Goal: Task Accomplishment & Management: Manage account settings

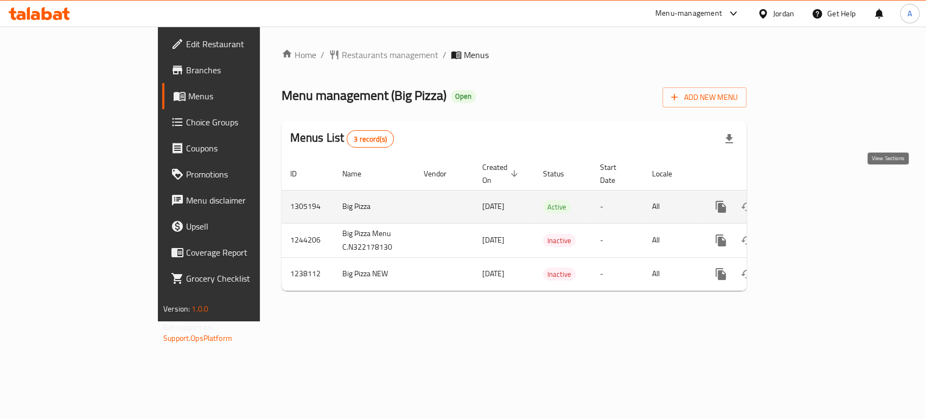
click at [812, 194] on link "enhanced table" at bounding box center [799, 207] width 26 height 26
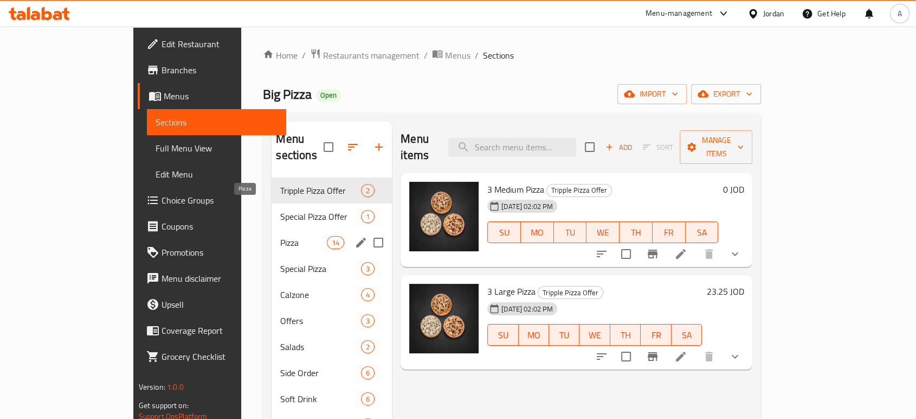
click at [280, 236] on span "Pizza" at bounding box center [303, 242] width 46 height 13
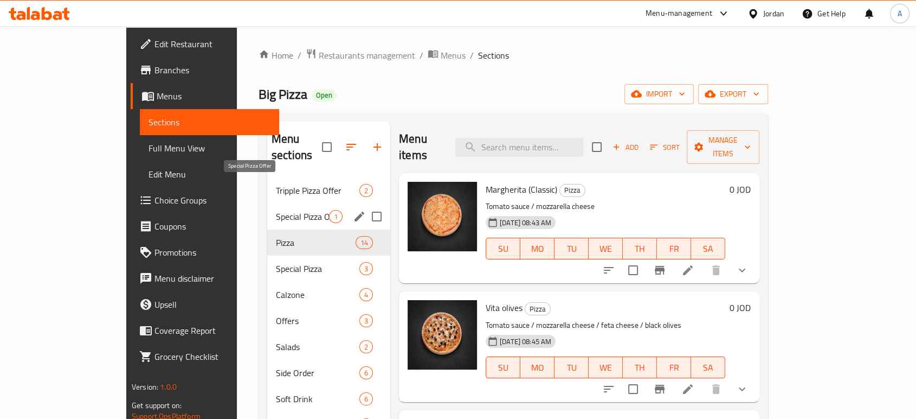
click at [276, 210] on span "Special Pizza Offer" at bounding box center [302, 216] width 53 height 13
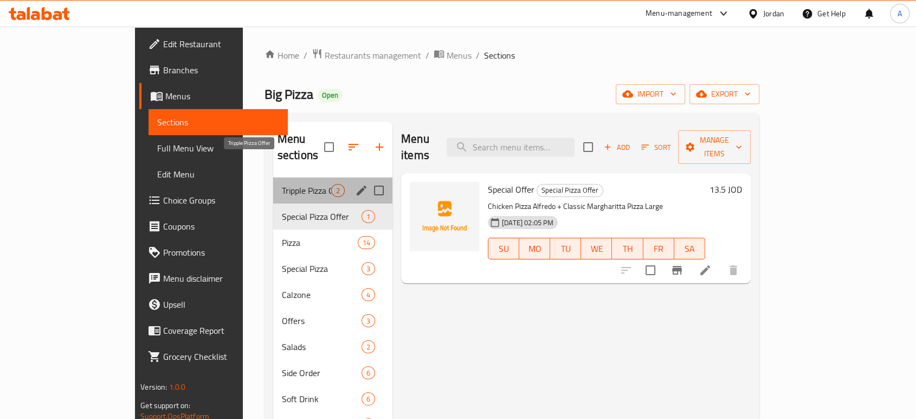
click at [282, 184] on span "Tripple Pizza Offer" at bounding box center [306, 190] width 49 height 13
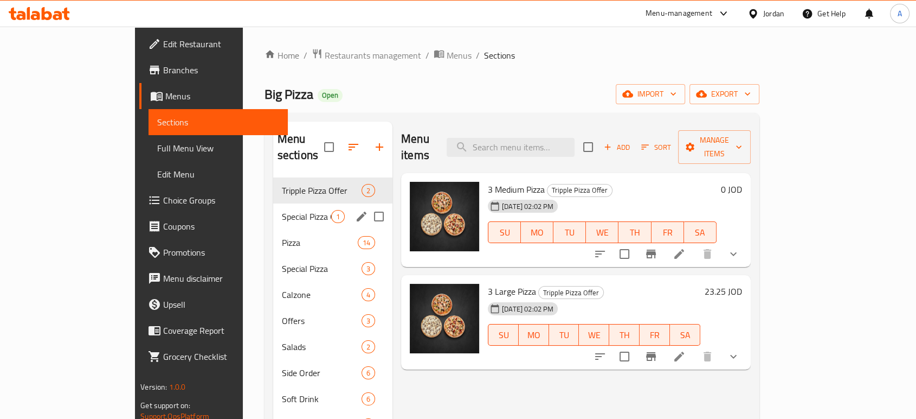
click at [282, 210] on span "Special Pizza Offer" at bounding box center [306, 216] width 49 height 13
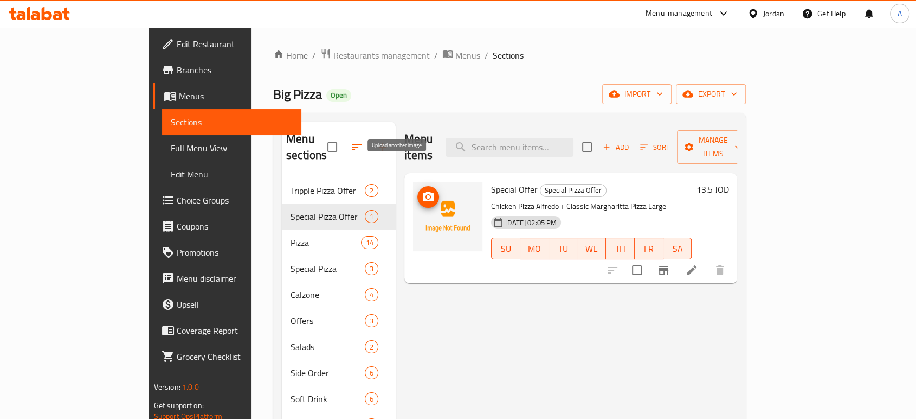
click at [418, 186] on button "upload picture" at bounding box center [429, 197] width 22 height 22
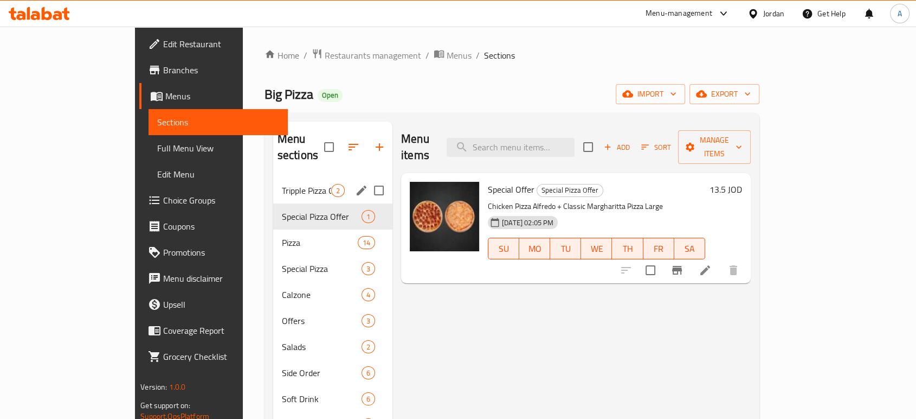
click at [273, 177] on div "Tripple Pizza Offer 2" at bounding box center [332, 190] width 119 height 26
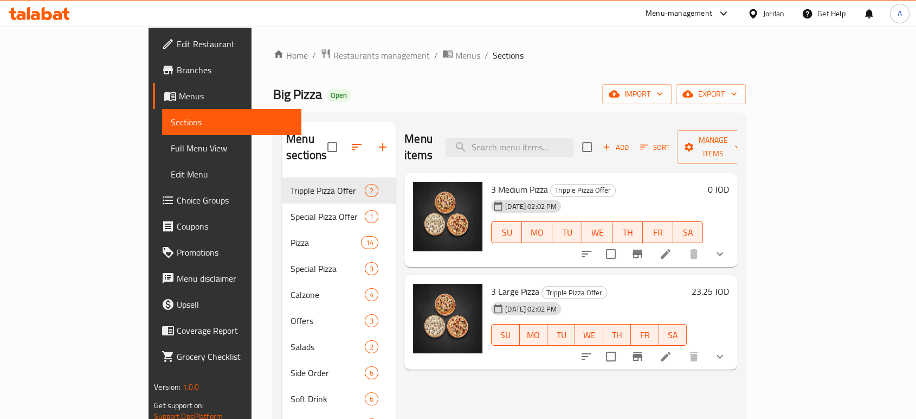
click at [671, 249] on icon at bounding box center [666, 254] width 10 height 10
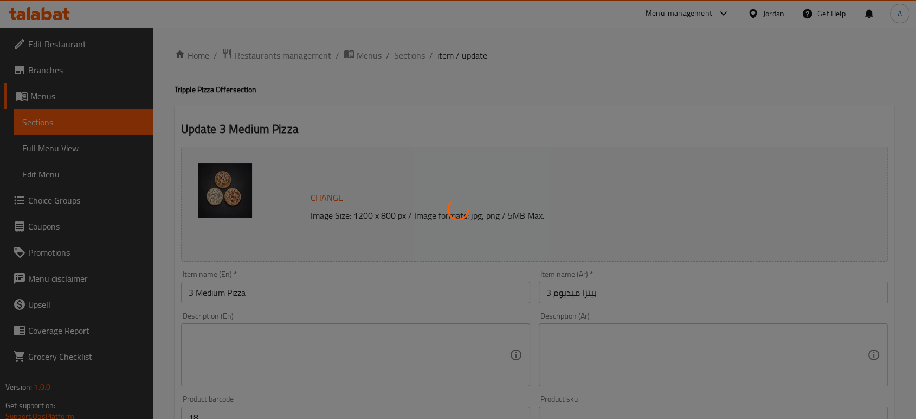
scroll to position [332, 0]
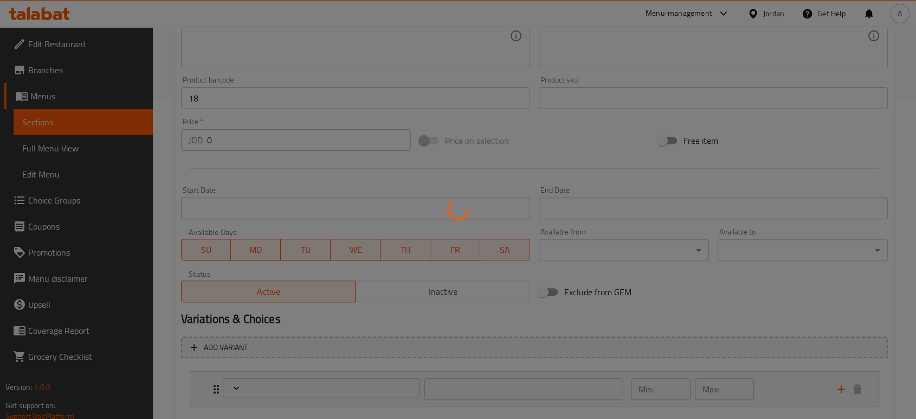
type input "اختيارك من البيتزا 1"
type input "1"
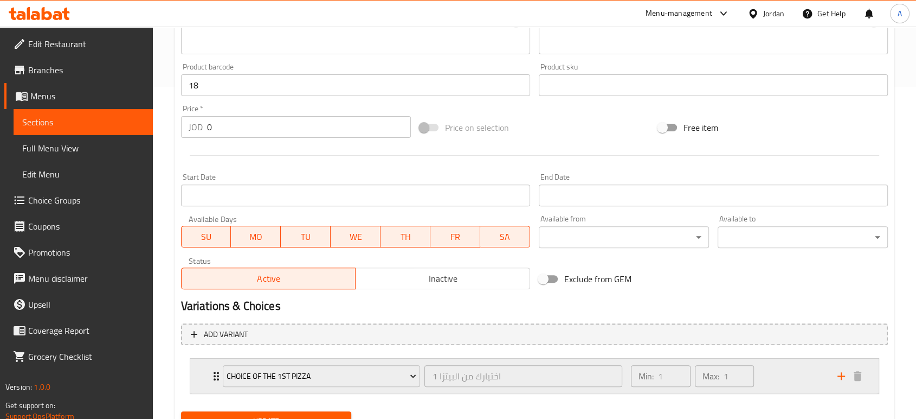
click at [776, 358] on div "Min: 1 ​ Max: 1 ​" at bounding box center [728, 375] width 207 height 35
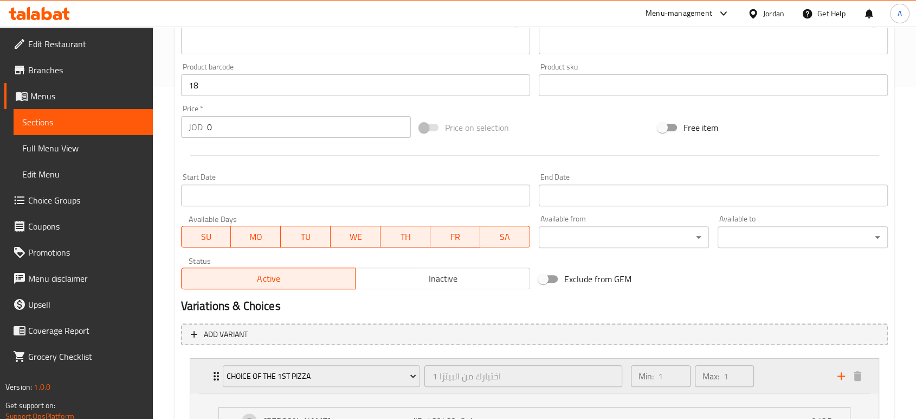
click at [719, 369] on p "Max:" at bounding box center [711, 375] width 17 height 13
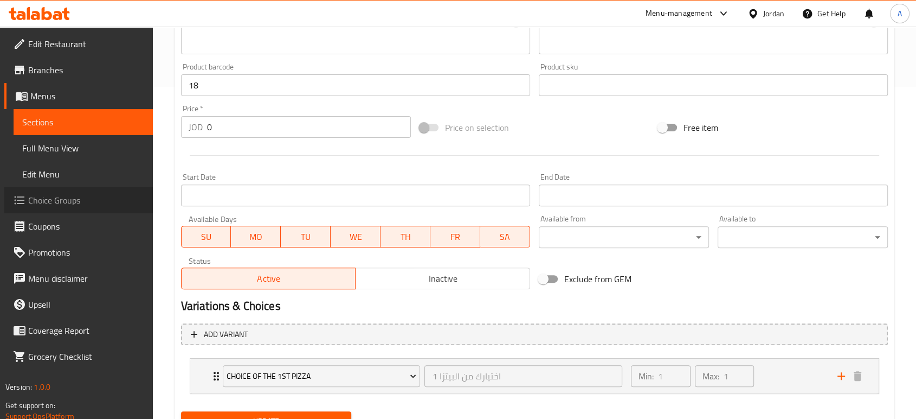
click at [54, 187] on link "Choice Groups" at bounding box center [78, 200] width 149 height 26
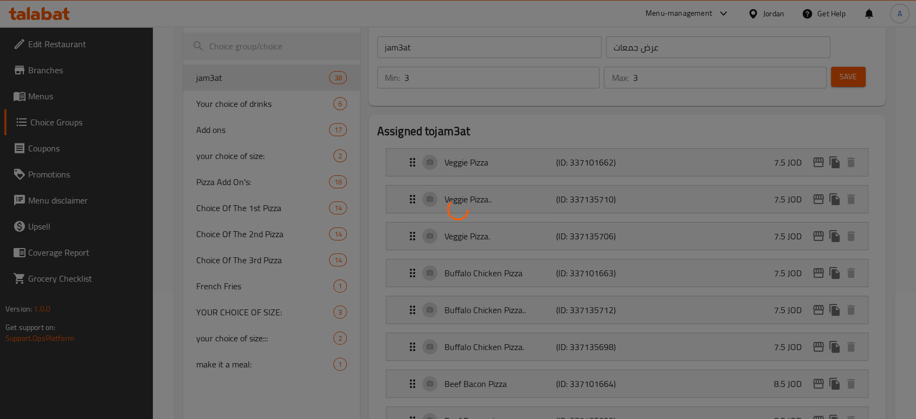
scroll to position [88, 0]
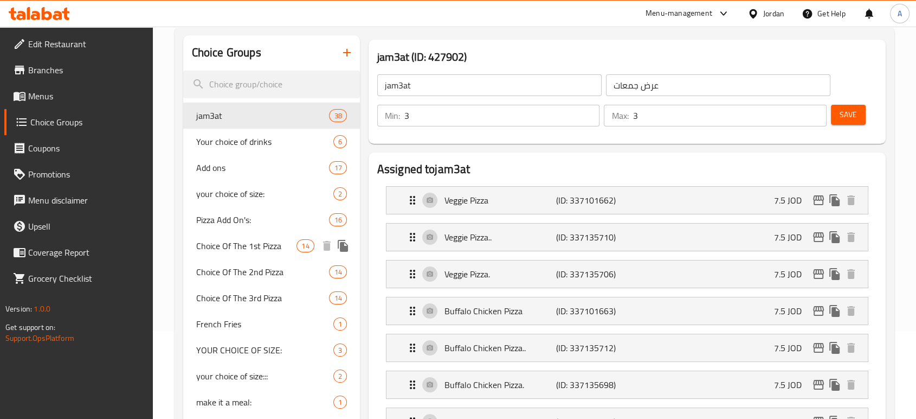
click at [253, 239] on span "Choice Of The 1st Pizza" at bounding box center [246, 245] width 101 height 13
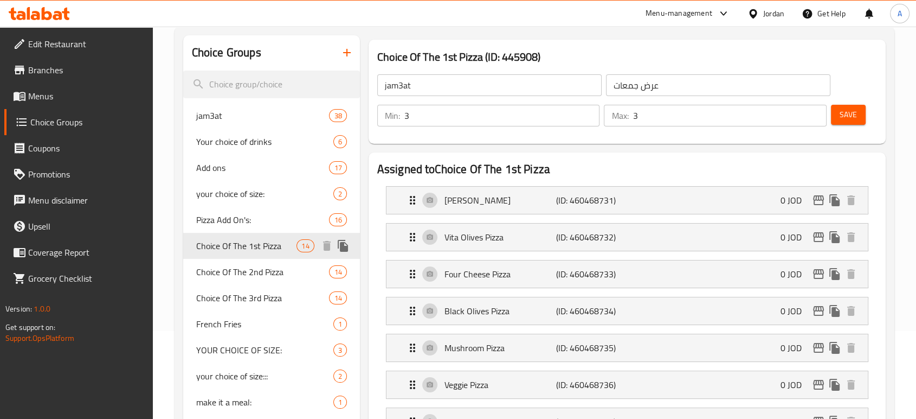
type input "Choice Of The 1st Pizza"
type input "اختيارك من البيتزا 1"
type input "1"
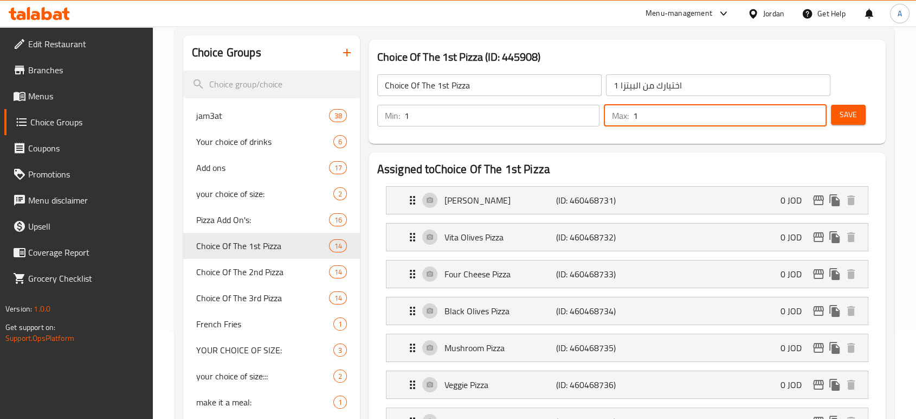
drag, startPoint x: 651, startPoint y: 103, endPoint x: 627, endPoint y: 103, distance: 23.9
click at [627, 105] on div "Max: 1 ​" at bounding box center [715, 116] width 223 height 22
type input "3"
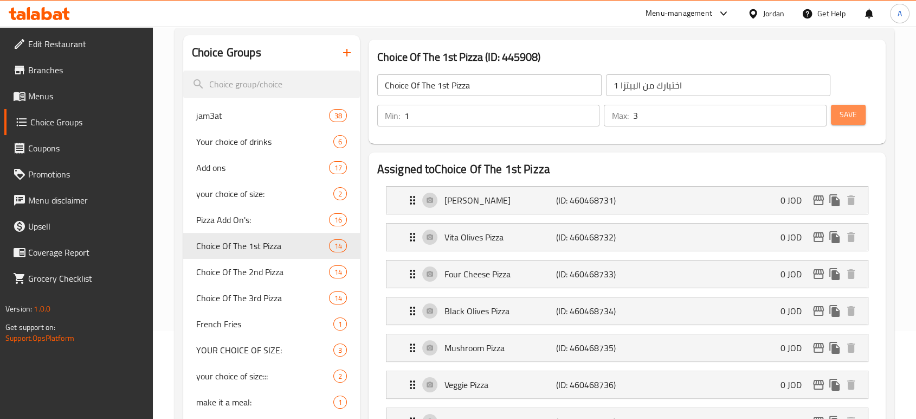
click at [860, 105] on button "Save" at bounding box center [848, 115] width 35 height 20
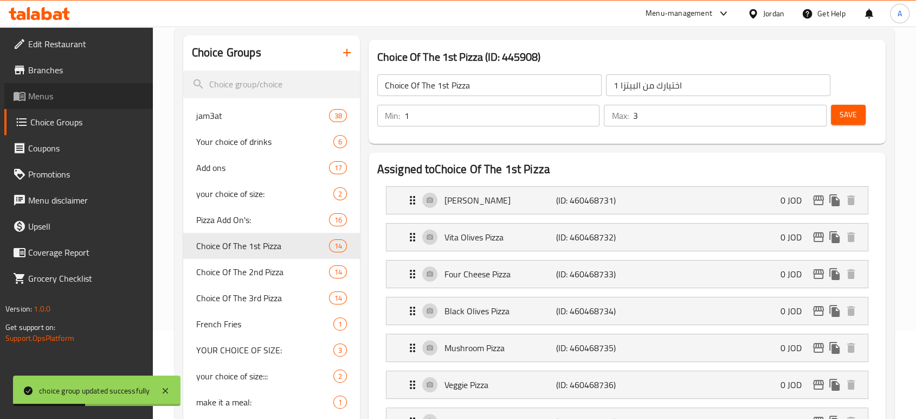
click at [51, 91] on span "Menus" at bounding box center [86, 95] width 116 height 13
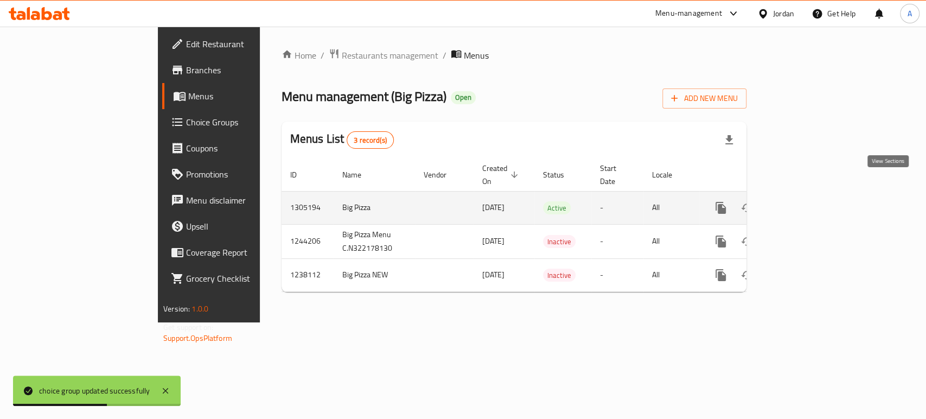
click at [805, 201] on icon "enhanced table" at bounding box center [798, 207] width 13 height 13
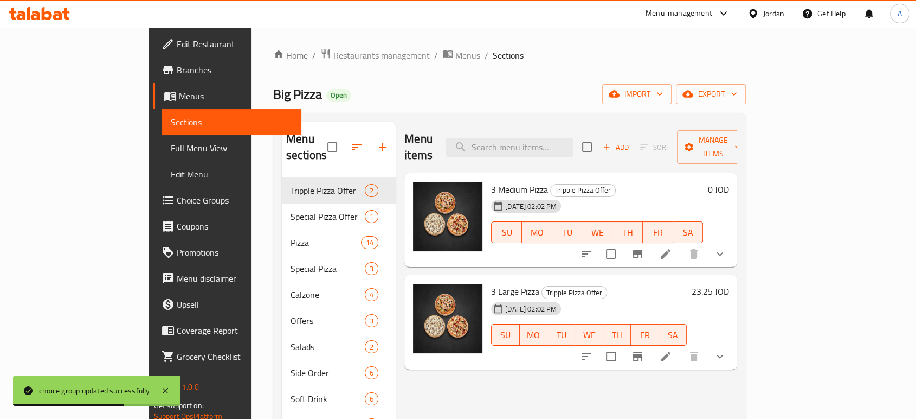
click at [672, 247] on icon at bounding box center [665, 253] width 13 height 13
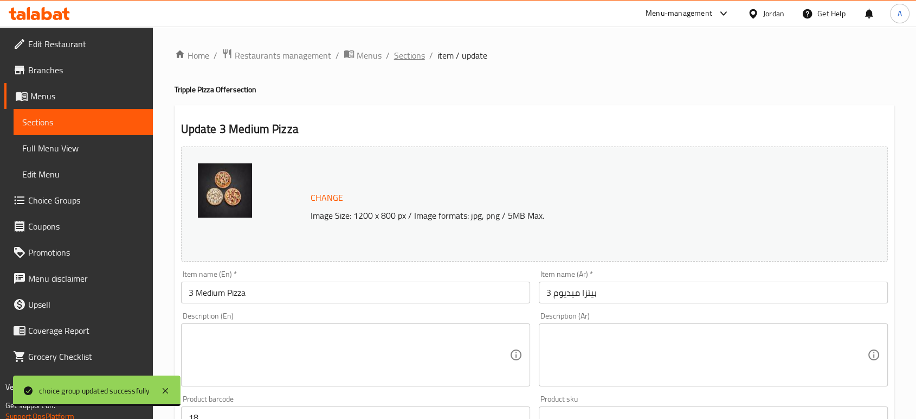
click at [394, 55] on span "Sections" at bounding box center [409, 55] width 31 height 13
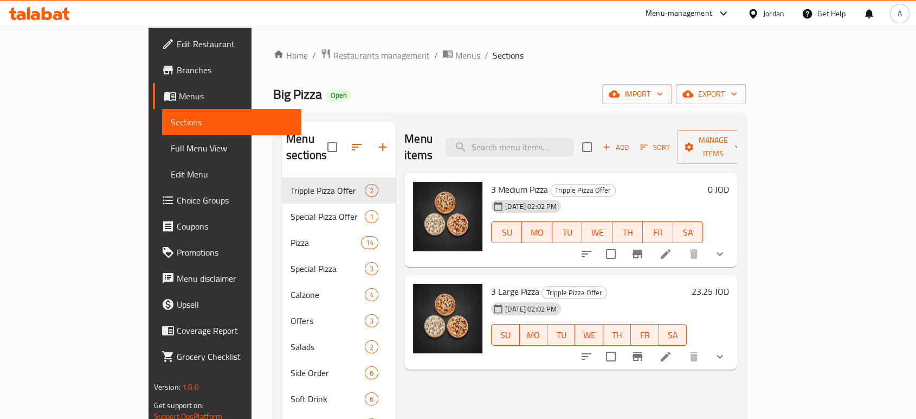
click at [729, 182] on h6 "0 JOD" at bounding box center [718, 189] width 21 height 15
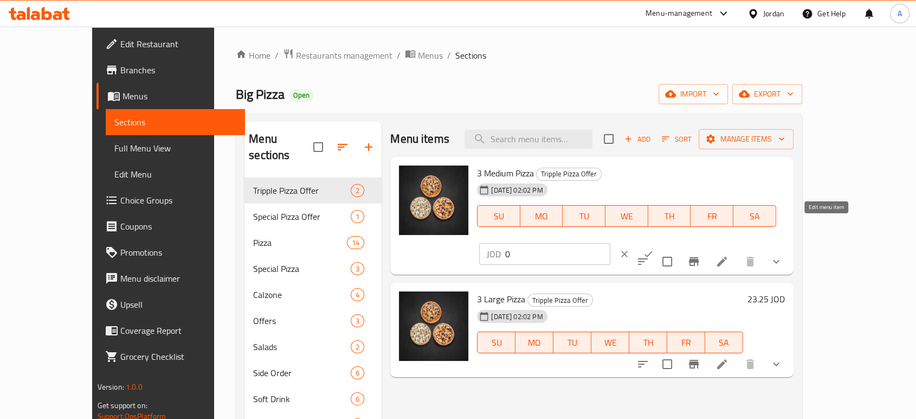
click at [729, 255] on icon at bounding box center [722, 261] width 13 height 13
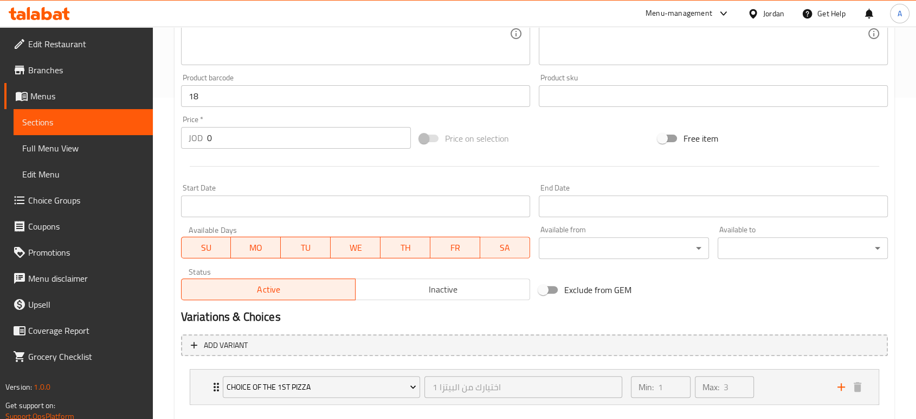
scroll to position [332, 0]
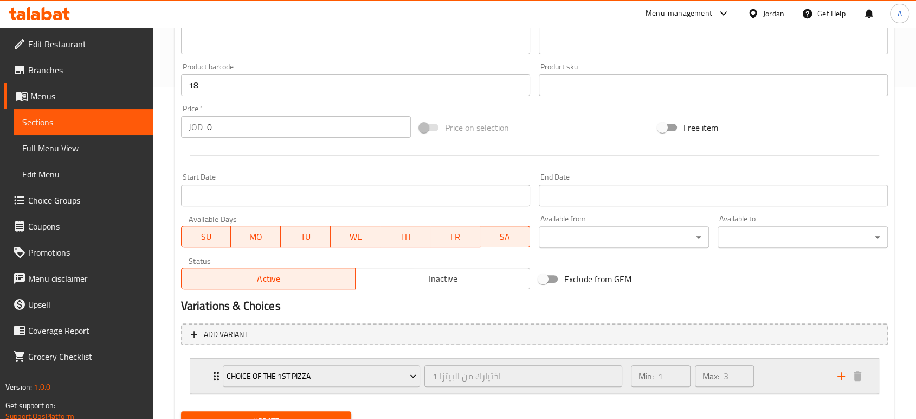
click at [790, 358] on div "Min: 1 ​ Max: 3 ​" at bounding box center [728, 375] width 207 height 35
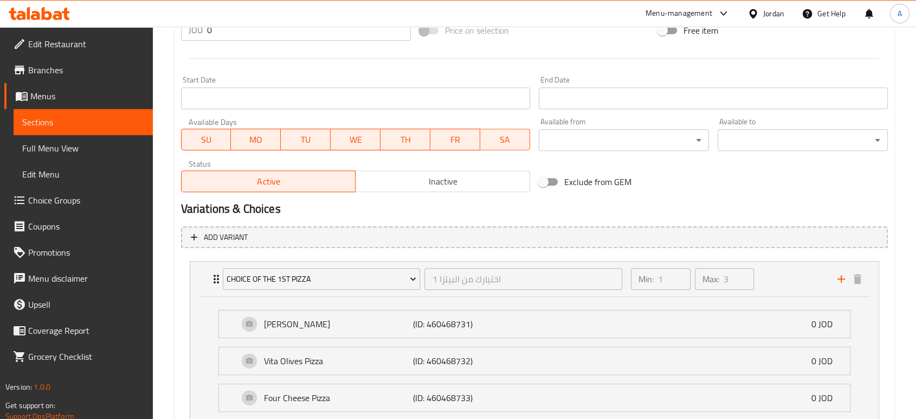
scroll to position [211, 0]
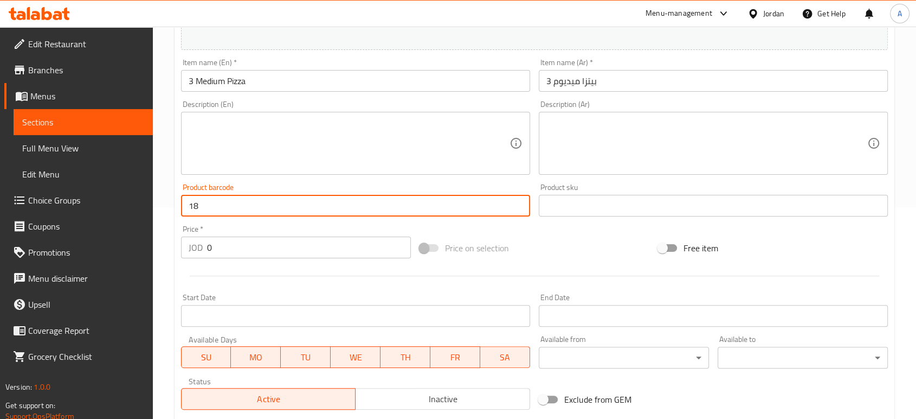
click at [206, 195] on input "18" at bounding box center [355, 206] width 349 height 22
drag, startPoint x: 204, startPoint y: 175, endPoint x: 176, endPoint y: 172, distance: 27.8
click at [177, 179] on div "Product barcode 18 Product barcode" at bounding box center [356, 200] width 358 height 42
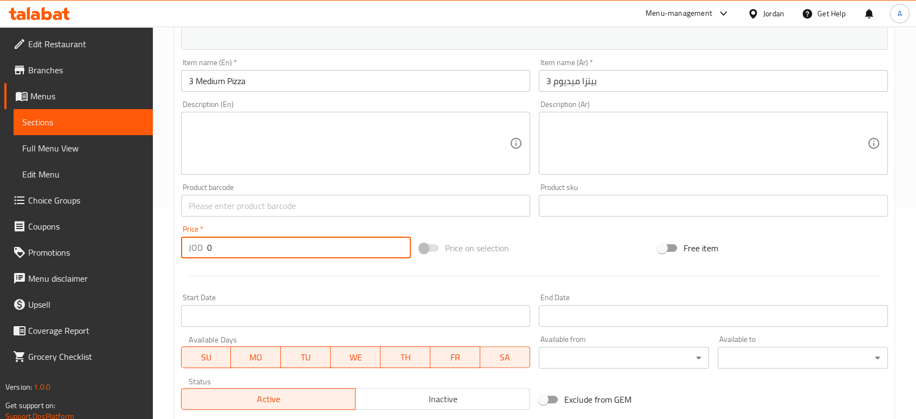
drag, startPoint x: 210, startPoint y: 211, endPoint x: 180, endPoint y: 213, distance: 30.9
click at [180, 221] on div "Price   * JOD 0 Price *" at bounding box center [296, 242] width 239 height 42
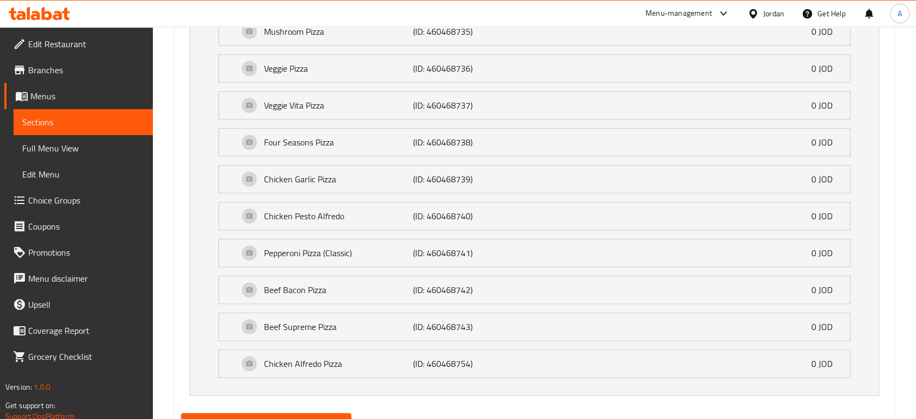
type input "18"
click at [266, 416] on span "Update" at bounding box center [266, 423] width 153 height 14
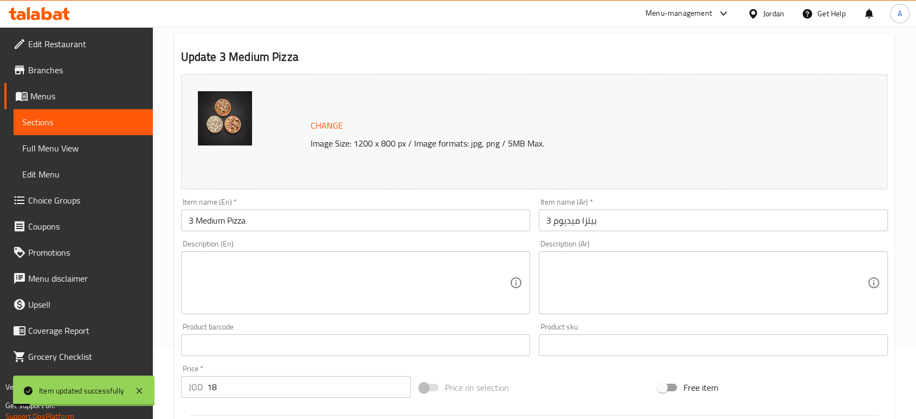
scroll to position [0, 0]
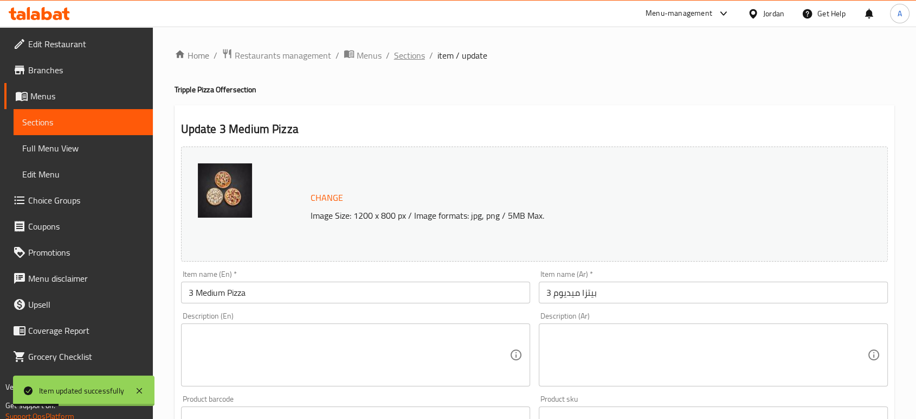
click at [394, 54] on span "Sections" at bounding box center [409, 55] width 31 height 13
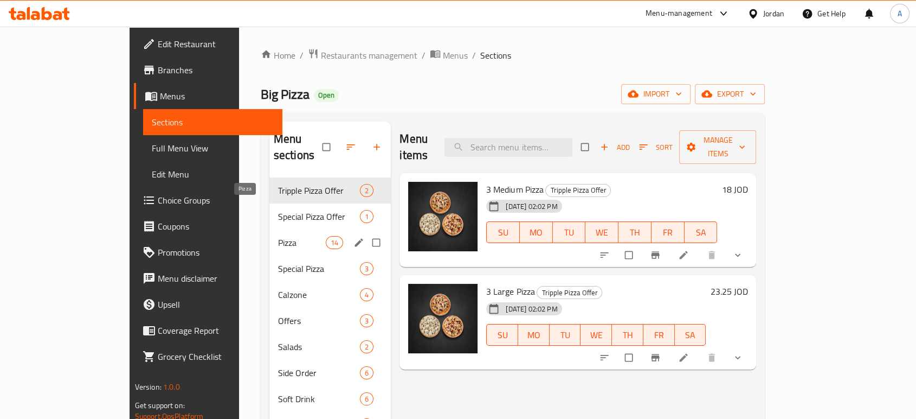
click at [278, 236] on span "Pizza" at bounding box center [302, 242] width 48 height 13
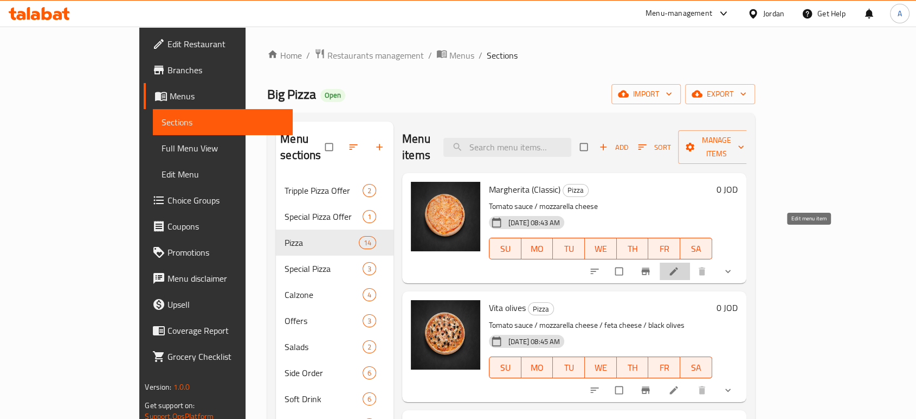
click at [680, 266] on icon at bounding box center [674, 271] width 11 height 11
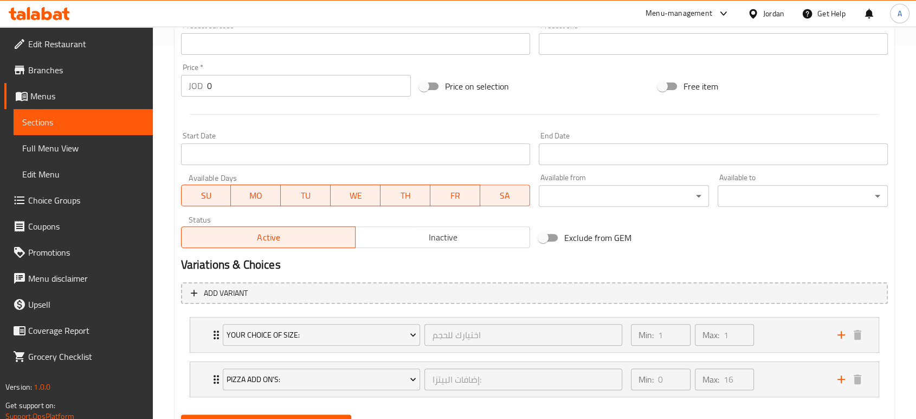
scroll to position [374, 0]
click at [802, 361] on div "Min: 0 ​ Max: 16 ​" at bounding box center [728, 378] width 207 height 35
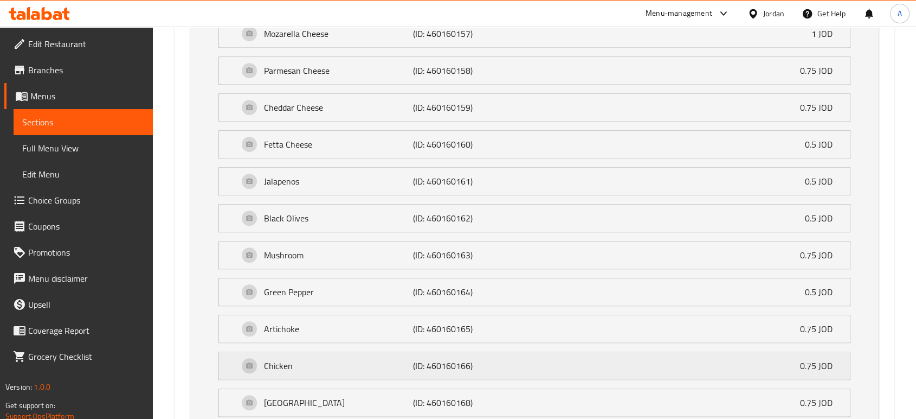
scroll to position [735, 0]
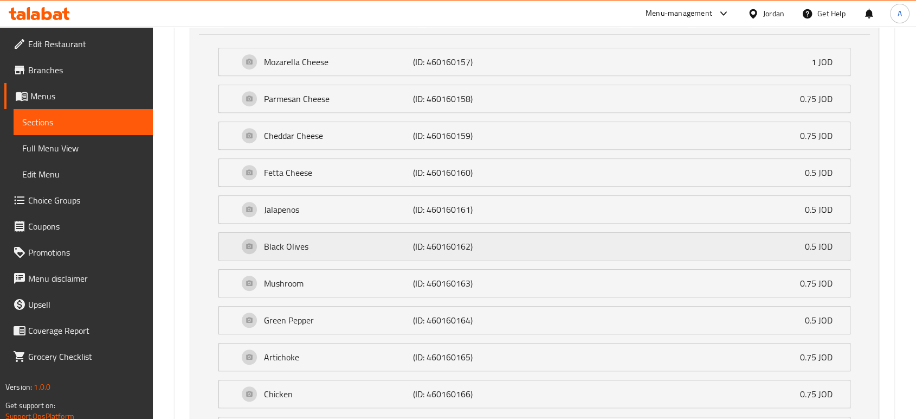
click at [366, 233] on div "Black Olives (ID: 460160162) 0.5 JOD" at bounding box center [538, 246] width 599 height 27
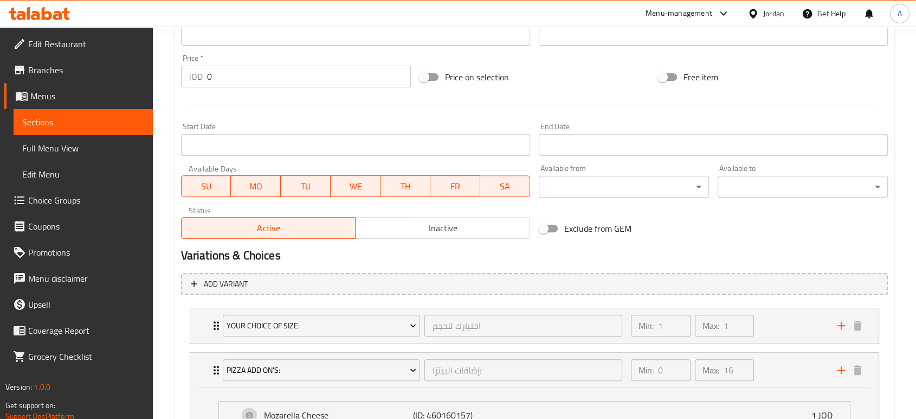
scroll to position [495, 0]
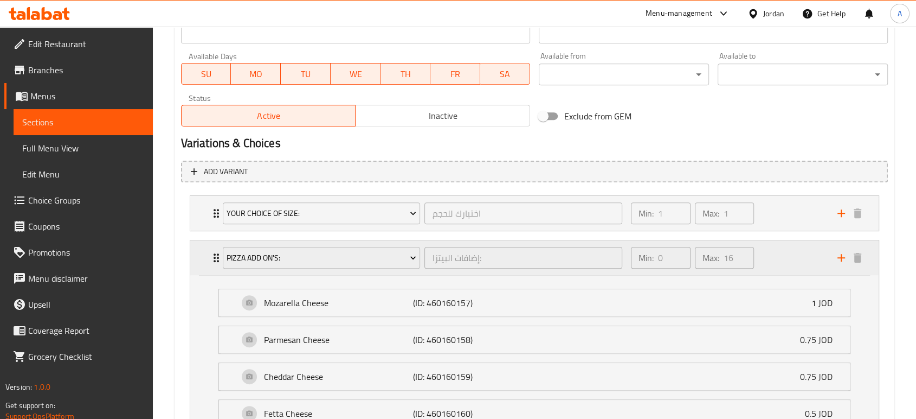
click at [779, 240] on div "Min: 0 ​ Max: 16 ​" at bounding box center [728, 257] width 207 height 35
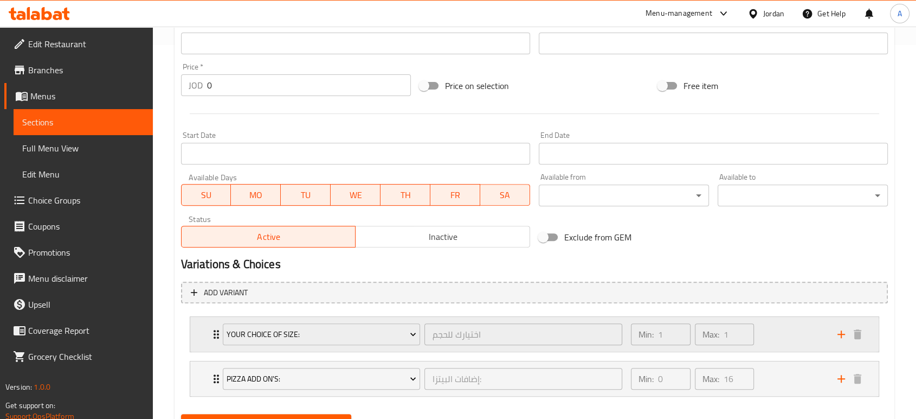
click at [771, 317] on div "Min: 1 ​ Max: 1 ​" at bounding box center [728, 334] width 207 height 35
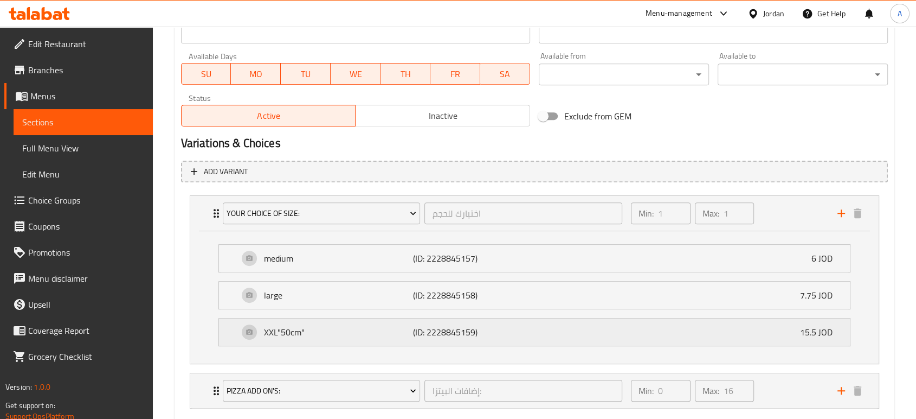
click at [392, 325] on p "XXL"50cm"" at bounding box center [338, 331] width 149 height 13
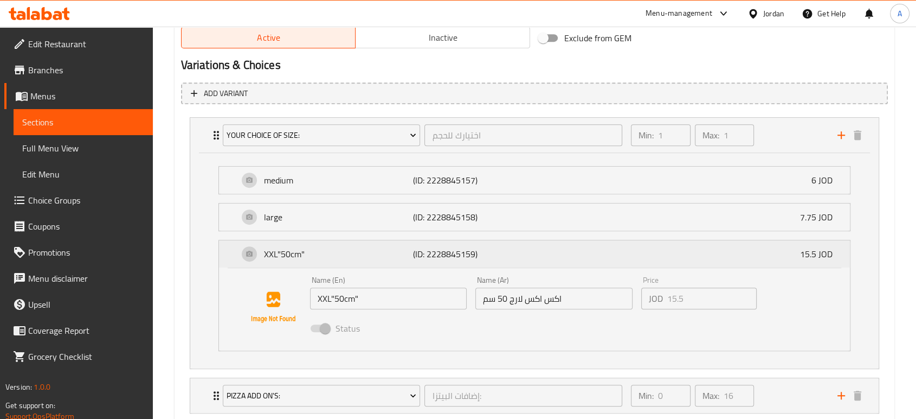
scroll to position [589, 0]
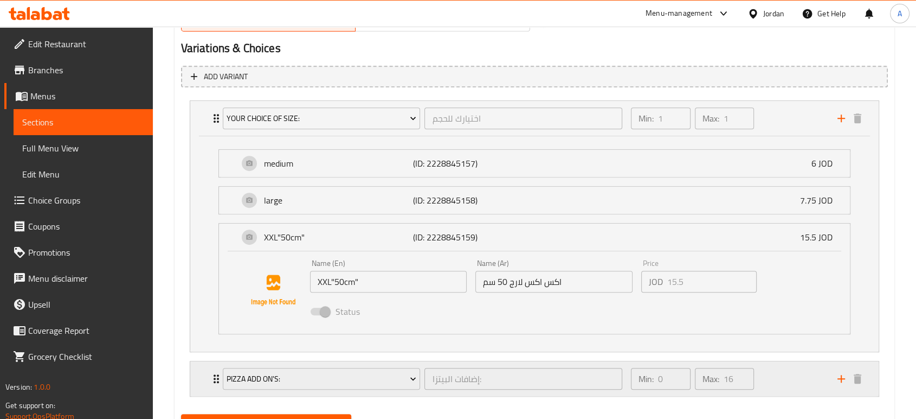
click at [813, 361] on div "Min: 0 ​ Max: 16 ​" at bounding box center [728, 378] width 207 height 35
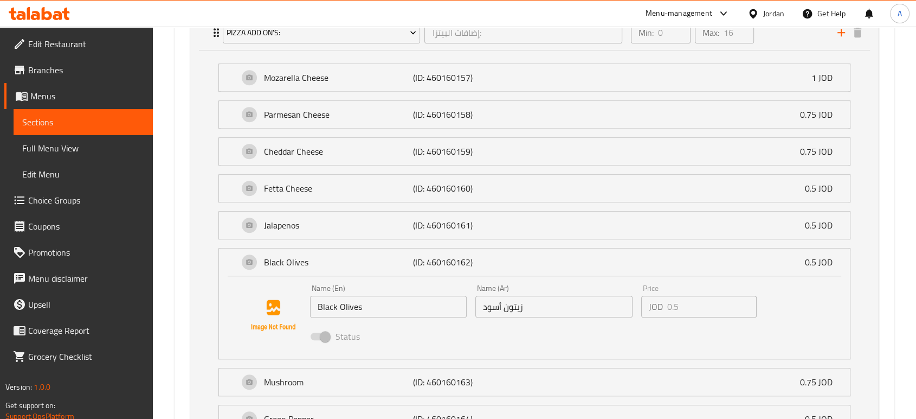
scroll to position [951, 0]
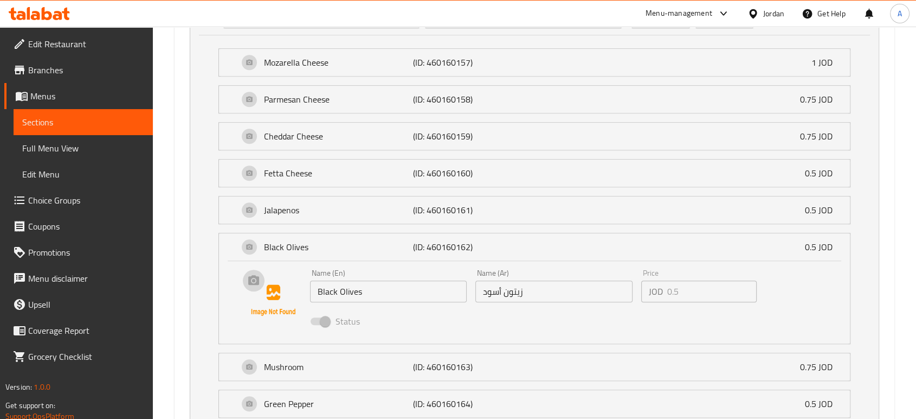
click at [270, 265] on img at bounding box center [273, 299] width 69 height 69
click at [339, 240] on p "Black Olives" at bounding box center [338, 246] width 149 height 13
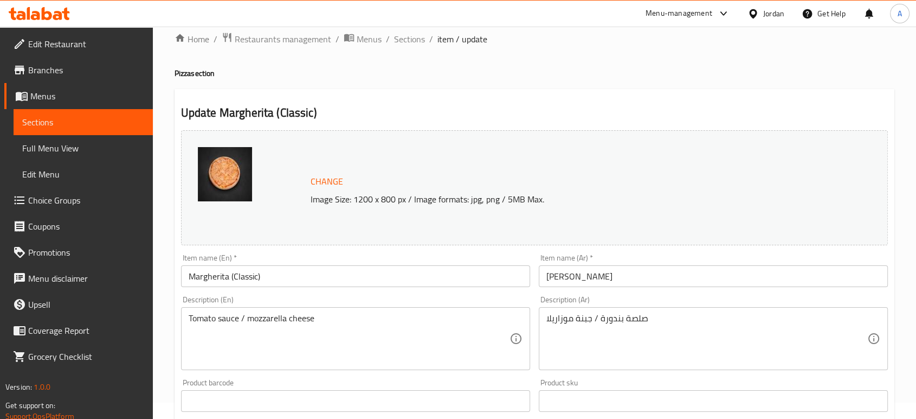
scroll to position [0, 0]
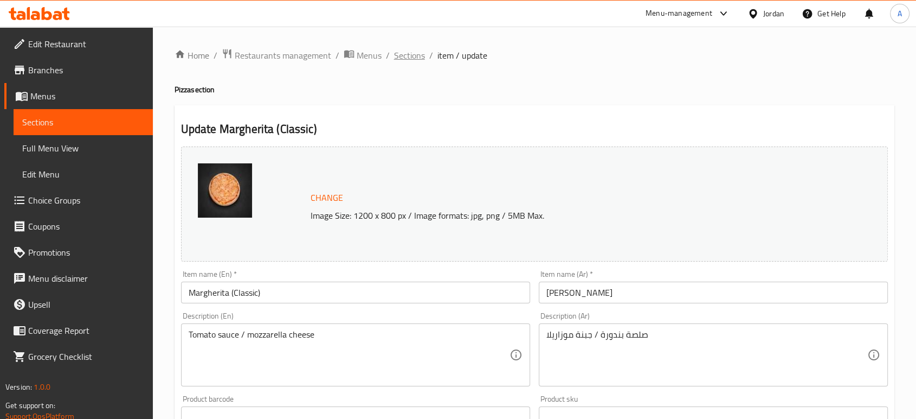
click at [394, 52] on span "Sections" at bounding box center [409, 55] width 31 height 13
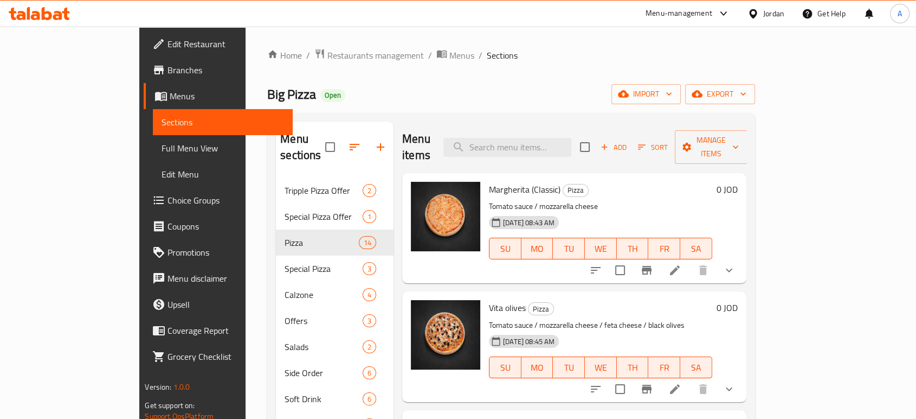
click at [162, 168] on span "Edit Menu" at bounding box center [223, 174] width 122 height 13
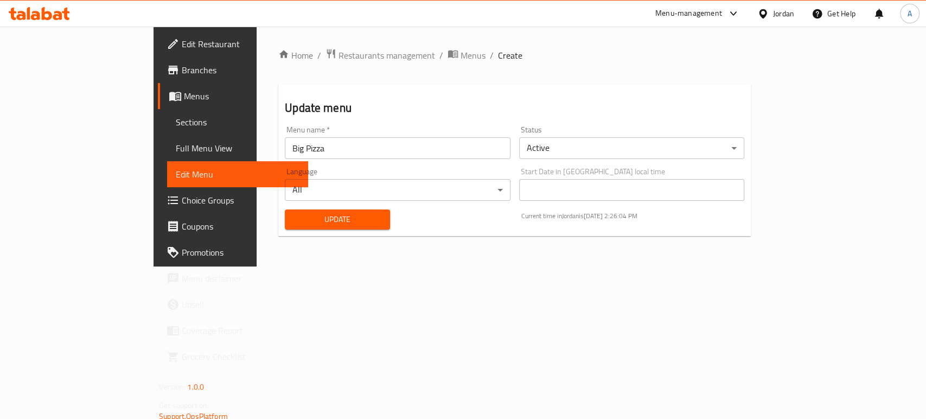
click at [182, 194] on span "Choice Groups" at bounding box center [241, 200] width 118 height 13
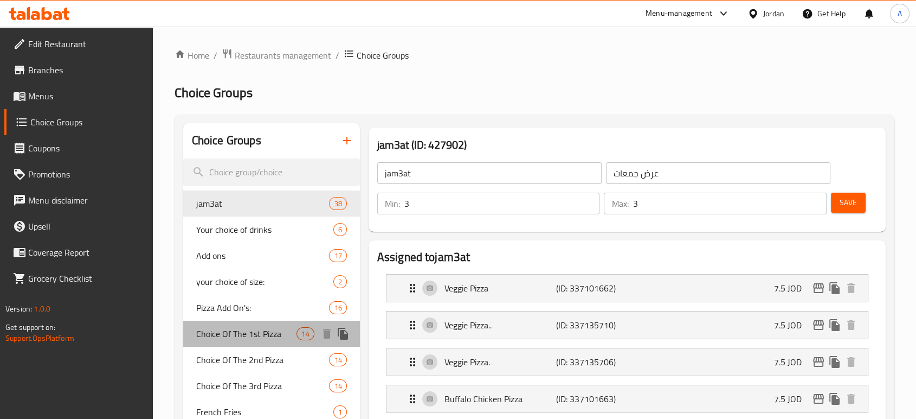
click at [270, 327] on span "Choice Of The 1st Pizza" at bounding box center [246, 333] width 101 height 13
type input "Choice Of The 1st Pizza"
type input "اختيارك من البيتزا 1"
type input "1"
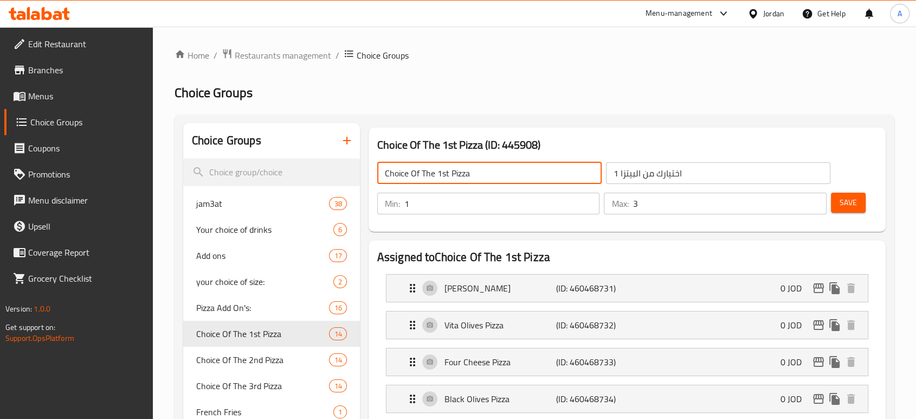
drag, startPoint x: 431, startPoint y: 162, endPoint x: 423, endPoint y: 162, distance: 8.1
click at [423, 162] on input "Choice Of The 1st Pizza" at bounding box center [489, 173] width 225 height 22
type input "Choice Of The Pizza"
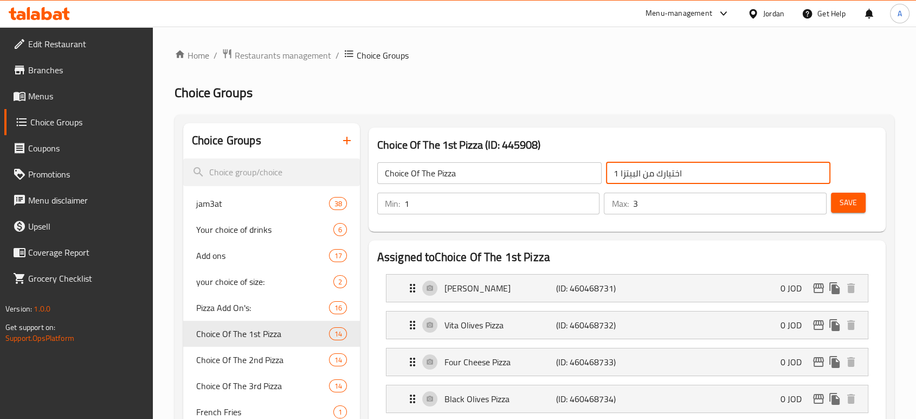
drag, startPoint x: 616, startPoint y: 163, endPoint x: 604, endPoint y: 164, distance: 12.0
click at [604, 164] on div "اختيارك من البيتزا 1 ​" at bounding box center [718, 173] width 229 height 26
type input "اختيارك من البيتزا"
click at [856, 196] on span "Save" at bounding box center [848, 203] width 17 height 14
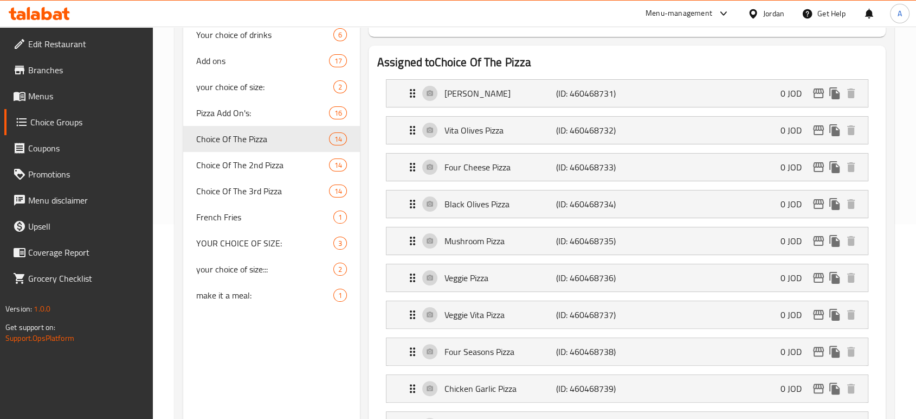
scroll to position [188, 0]
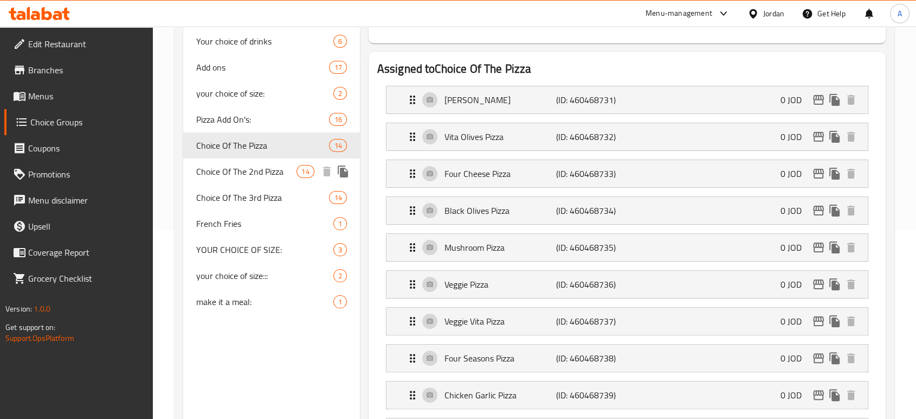
click at [246, 165] on span "Choice Of The 2nd Pizza" at bounding box center [246, 171] width 101 height 13
type input "Choice Of The 2nd Pizza"
type input "اختيارك من البيتزا 2"
type input "1"
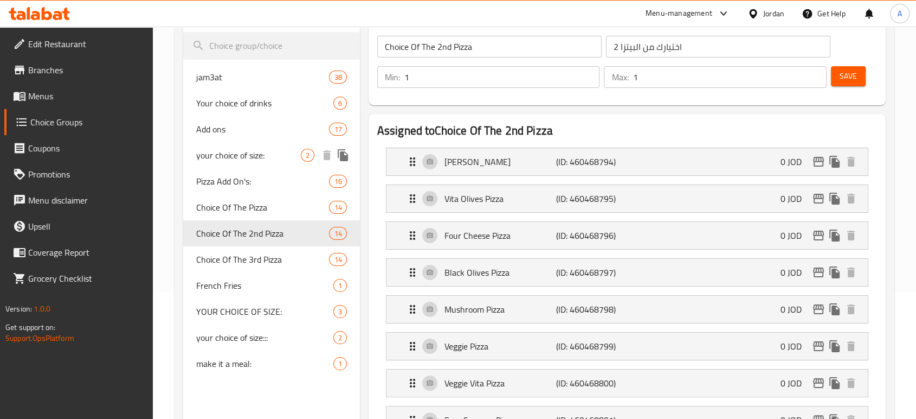
scroll to position [128, 0]
click at [53, 89] on span "Menus" at bounding box center [86, 95] width 116 height 13
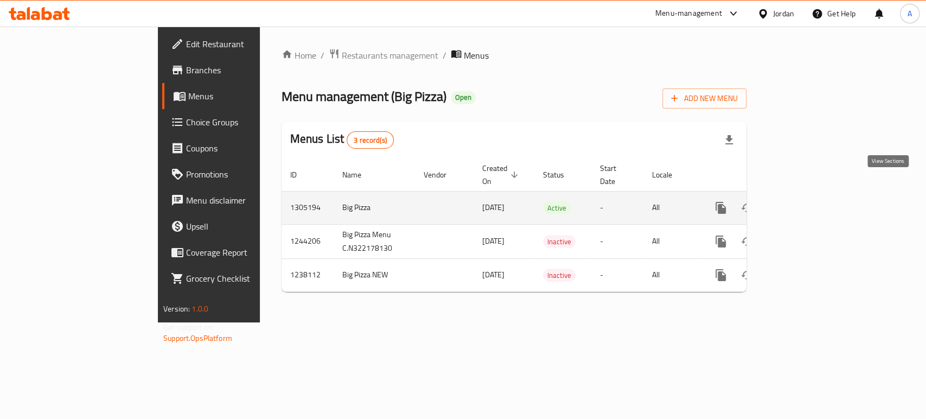
click at [805, 201] on icon "enhanced table" at bounding box center [798, 207] width 13 height 13
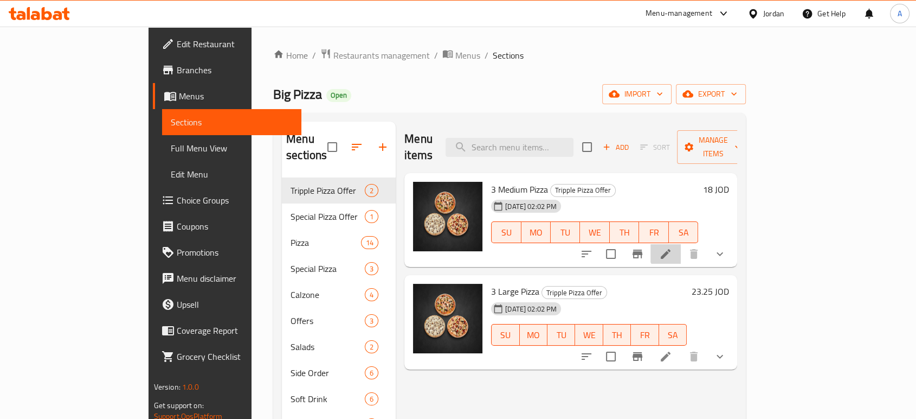
click at [681, 244] on li at bounding box center [666, 254] width 30 height 20
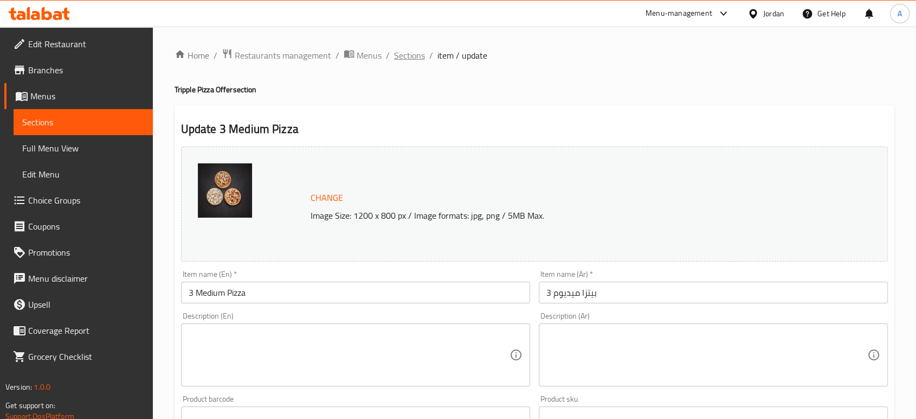
click at [394, 55] on span "Sections" at bounding box center [409, 55] width 31 height 13
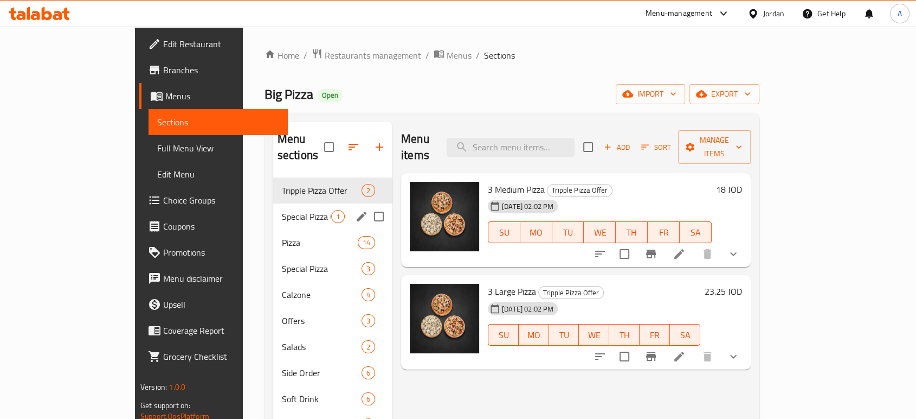
click at [282, 210] on span "Special Pizza Offer" at bounding box center [306, 216] width 49 height 13
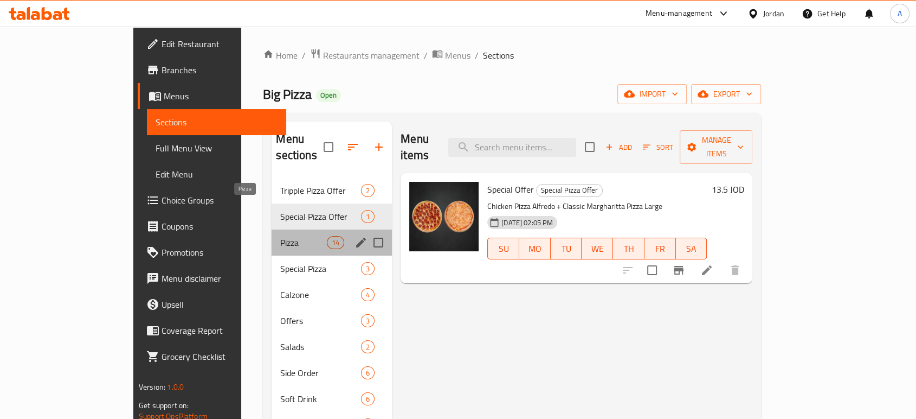
click at [280, 236] on span "Pizza" at bounding box center [303, 242] width 46 height 13
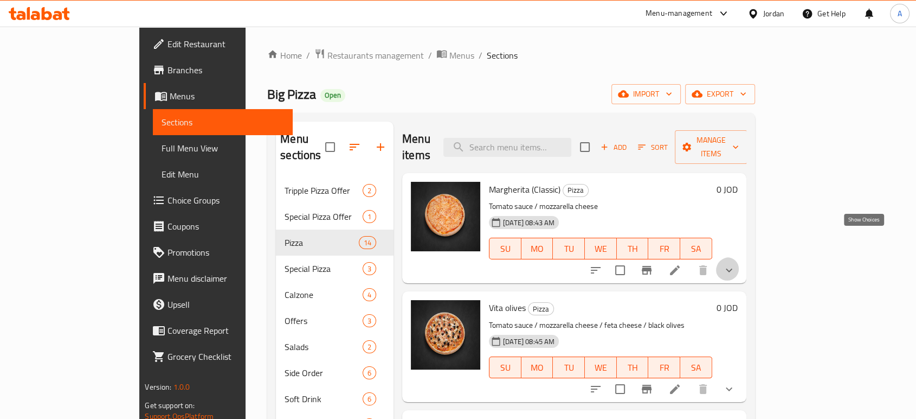
click at [736, 264] on icon "show more" at bounding box center [729, 270] width 13 height 13
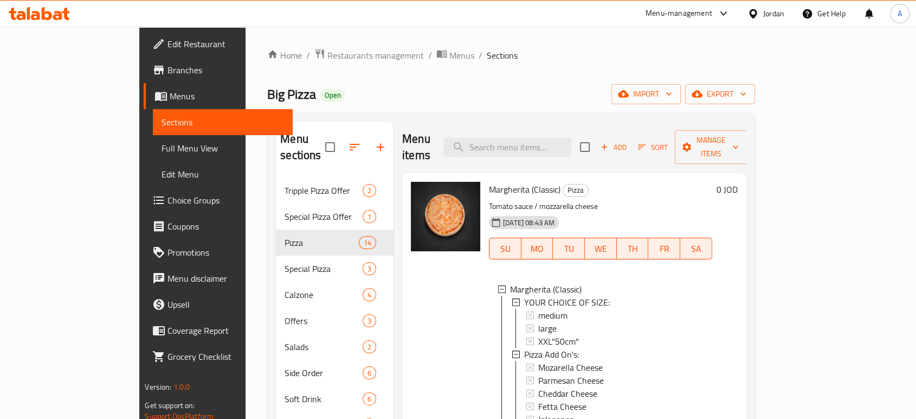
scroll to position [148, 0]
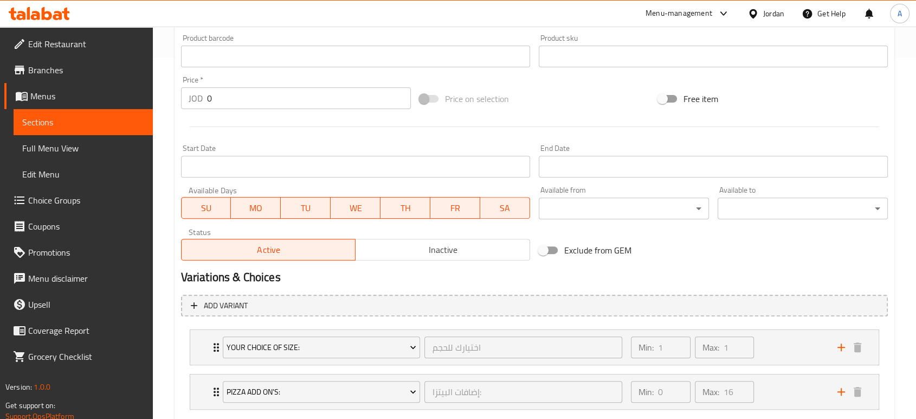
scroll to position [361, 0]
click at [793, 374] on div "Min: 0 ​ Max: 16 ​" at bounding box center [728, 391] width 207 height 35
click at [771, 329] on div "Min: 1 ​ Max: 1 ​" at bounding box center [728, 346] width 207 height 35
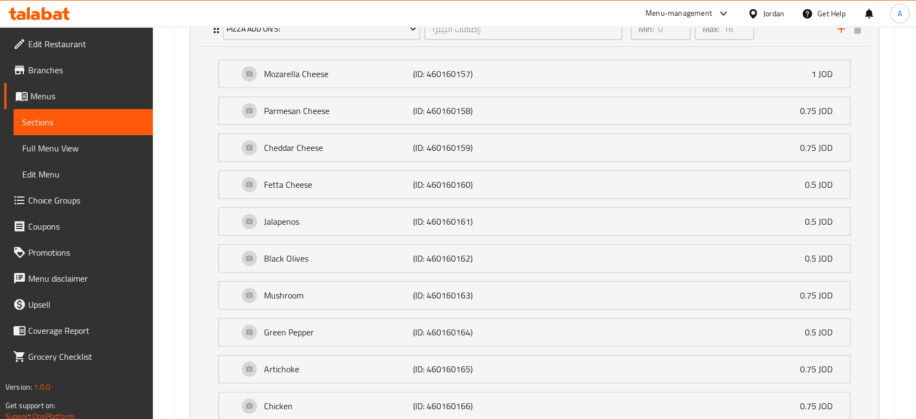
scroll to position [816, 0]
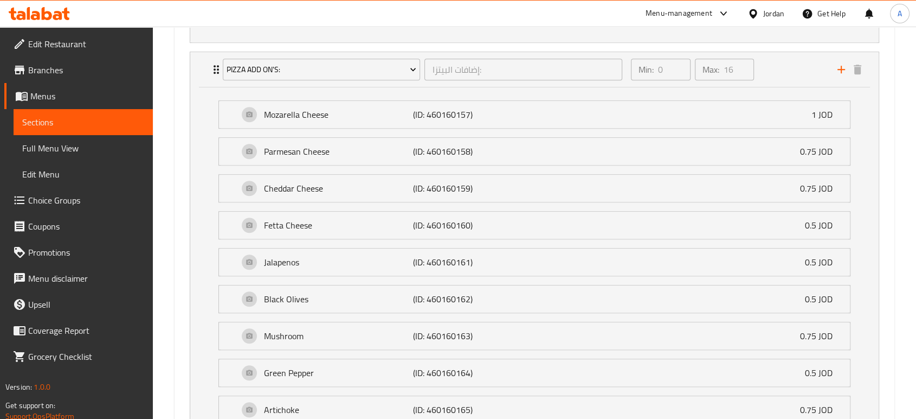
click at [196, 241] on div "Mozarella Cheese (ID: 460160157) 1 JOD Name (En) Mozarella Cheese Name (En) Nam…" at bounding box center [534, 393] width 689 height 612
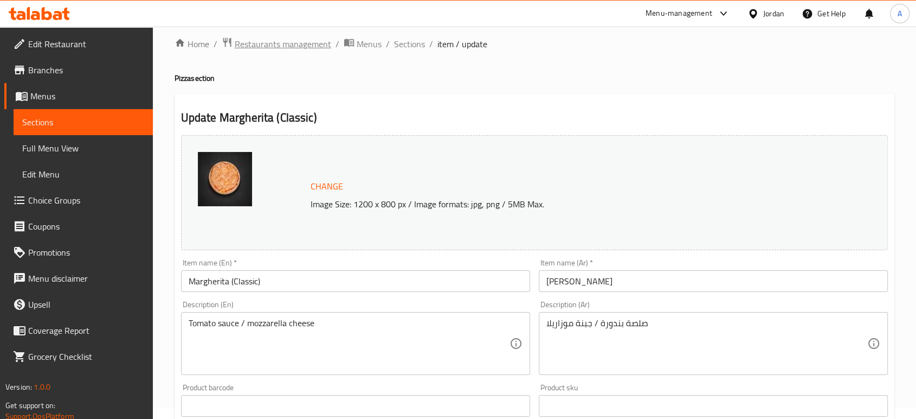
scroll to position [0, 0]
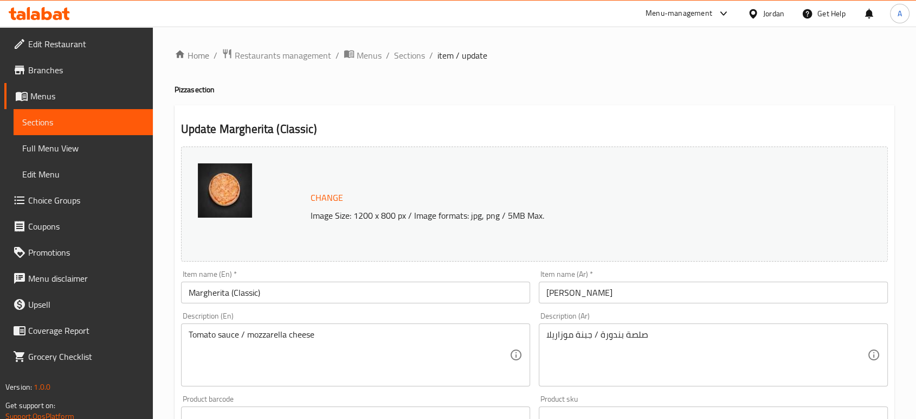
click at [259, 48] on span "Restaurants management" at bounding box center [277, 55] width 110 height 14
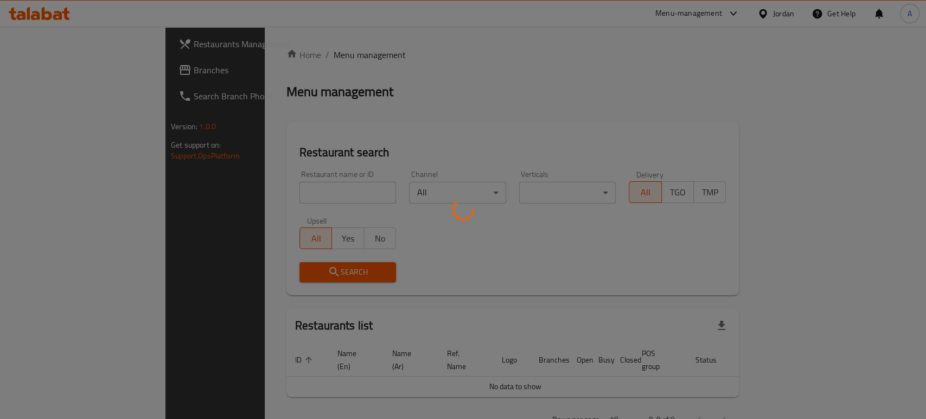
click at [259, 51] on div at bounding box center [463, 209] width 926 height 419
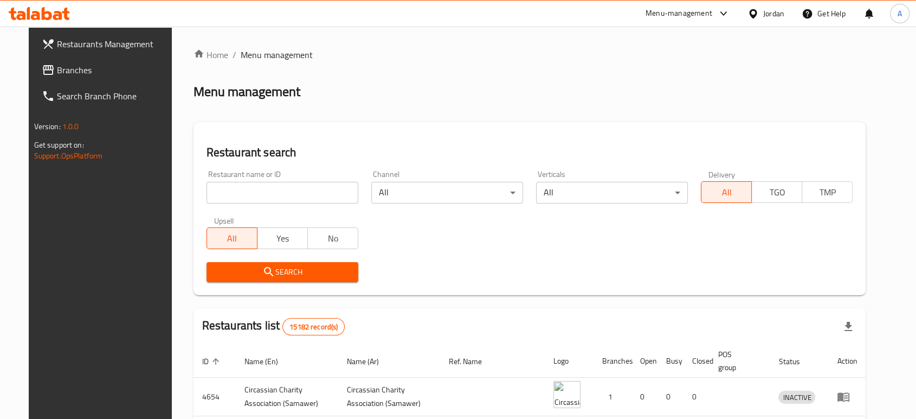
click at [240, 182] on input "search" at bounding box center [283, 193] width 152 height 22
type input "kunafa factory"
click button "Search" at bounding box center [283, 272] width 152 height 20
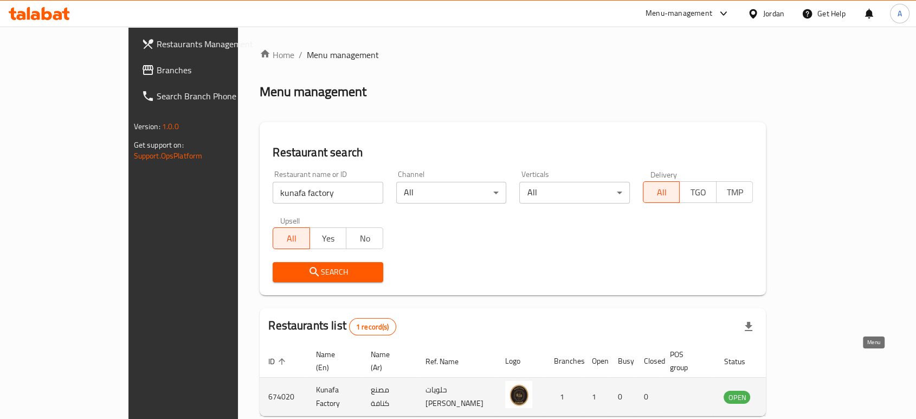
click at [794, 390] on icon "enhanced table" at bounding box center [787, 396] width 13 height 13
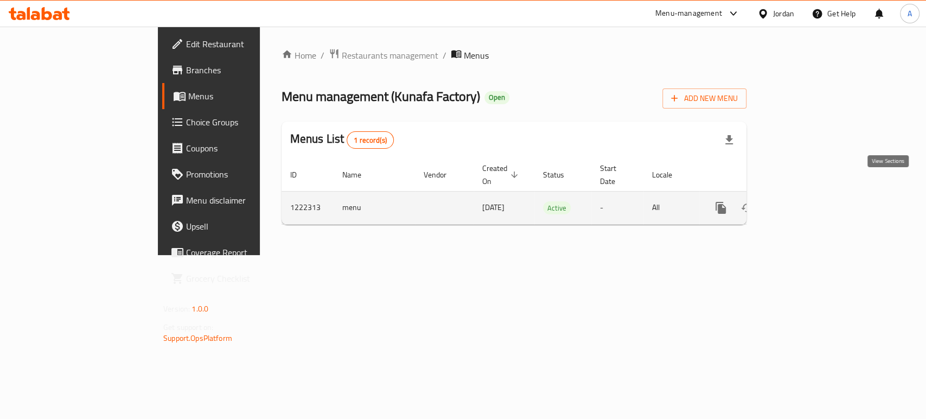
click at [805, 201] on icon "enhanced table" at bounding box center [798, 207] width 13 height 13
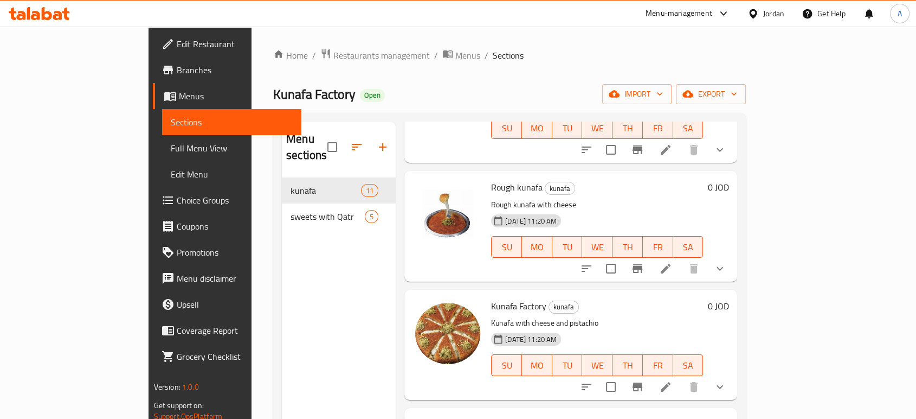
scroll to position [181, 0]
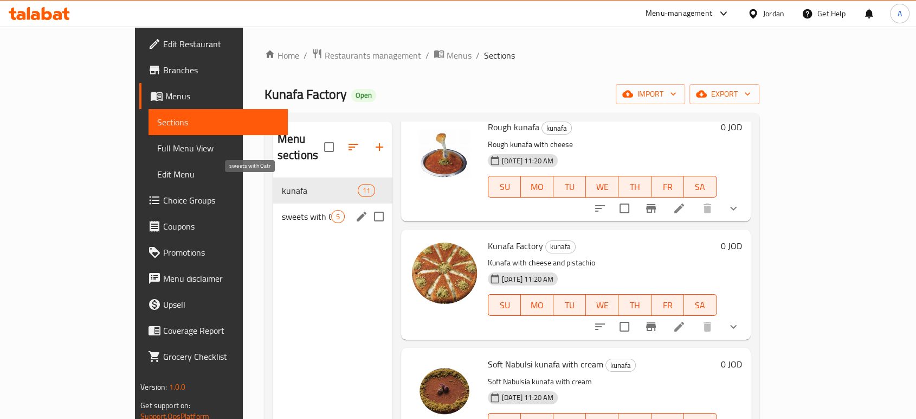
click at [282, 210] on span "sweets with Qatr" at bounding box center [306, 216] width 49 height 13
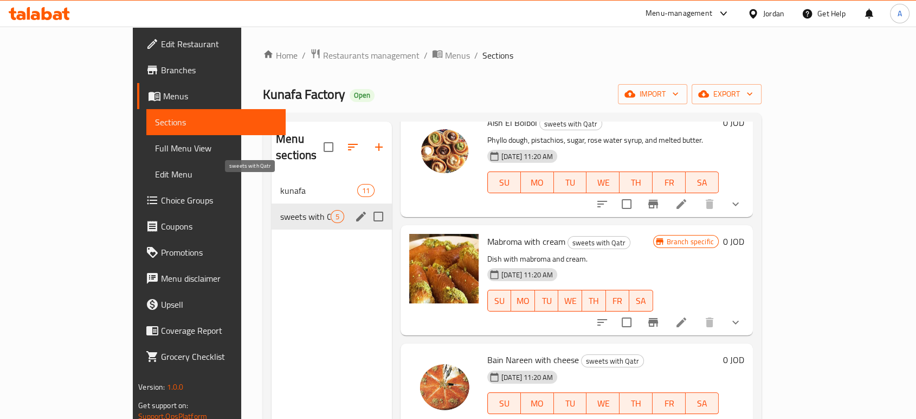
scroll to position [120, 0]
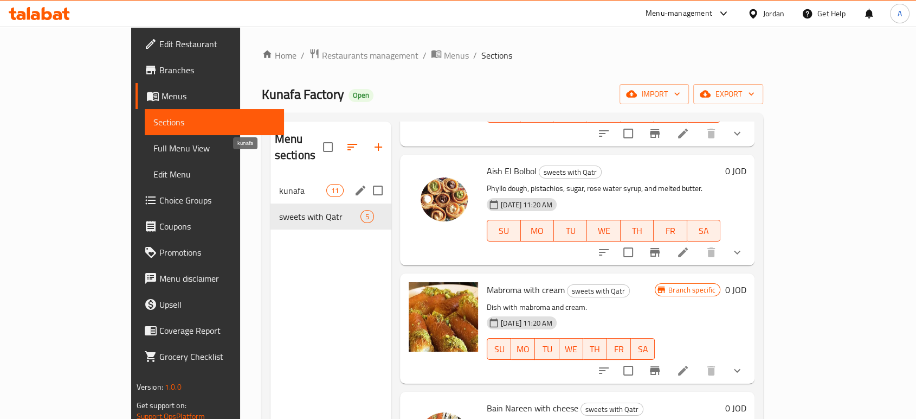
click at [279, 184] on span "kunafa" at bounding box center [302, 190] width 47 height 13
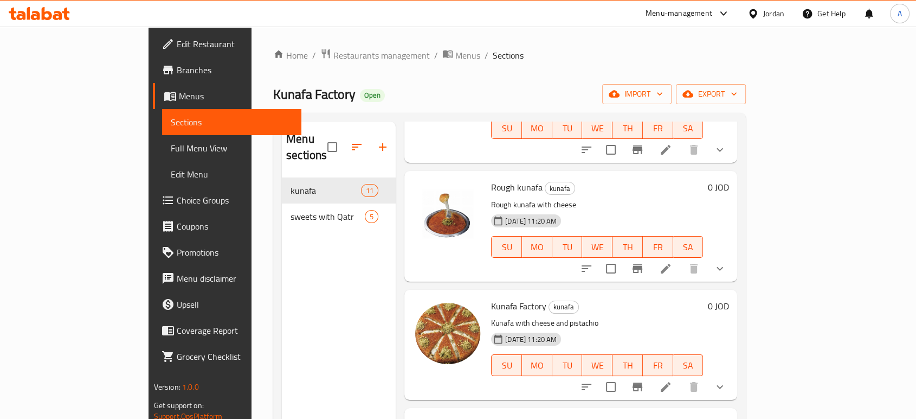
click at [252, 31] on div "Home / Restaurants management / Menus / Sections Kunafa Factory Open import exp…" at bounding box center [510, 299] width 516 height 544
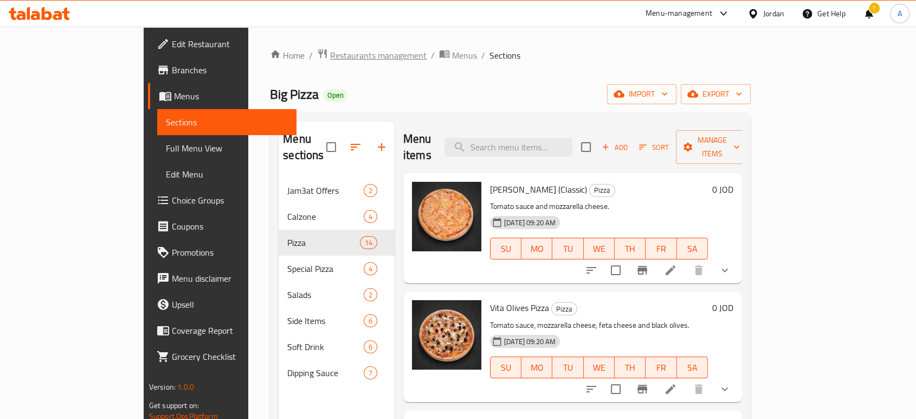
click at [330, 54] on span "Restaurants management" at bounding box center [378, 55] width 97 height 13
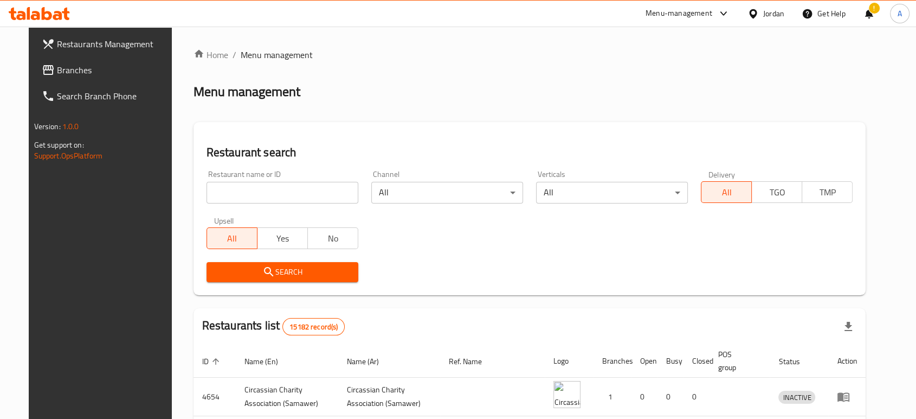
click at [242, 185] on div "Home / Menu management Menu management Restaurant search Restaurant name or ID …" at bounding box center [530, 397] width 673 height 698
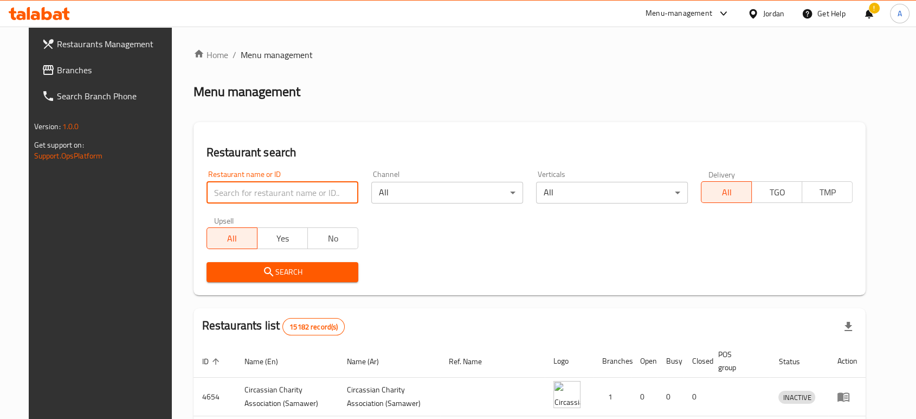
click at [242, 182] on input "search" at bounding box center [283, 193] width 152 height 22
type input "ن"
type input "kunafa factory"
click button "Search" at bounding box center [283, 272] width 152 height 20
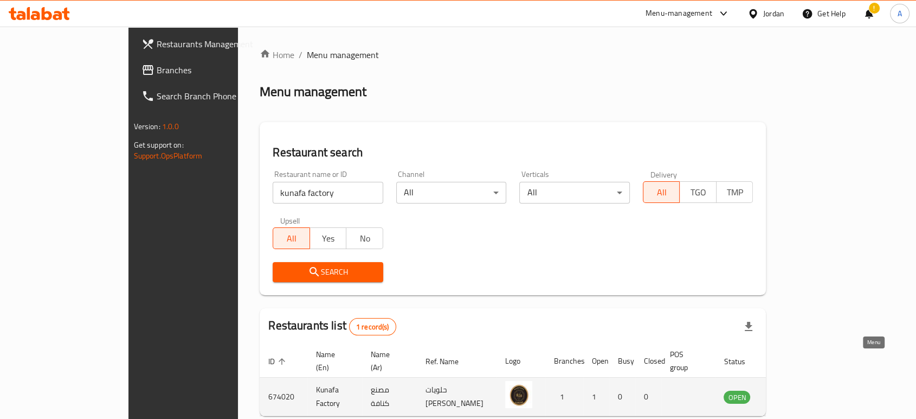
click at [793, 393] on icon "enhanced table" at bounding box center [787, 397] width 12 height 9
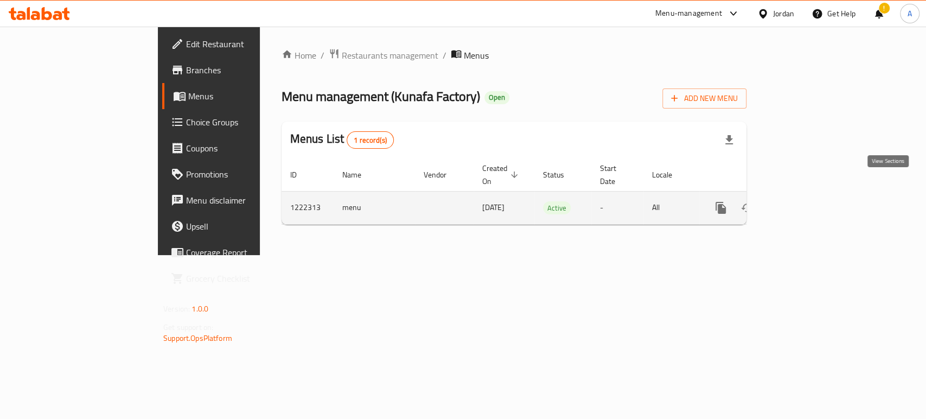
click at [805, 201] on icon "enhanced table" at bounding box center [798, 207] width 13 height 13
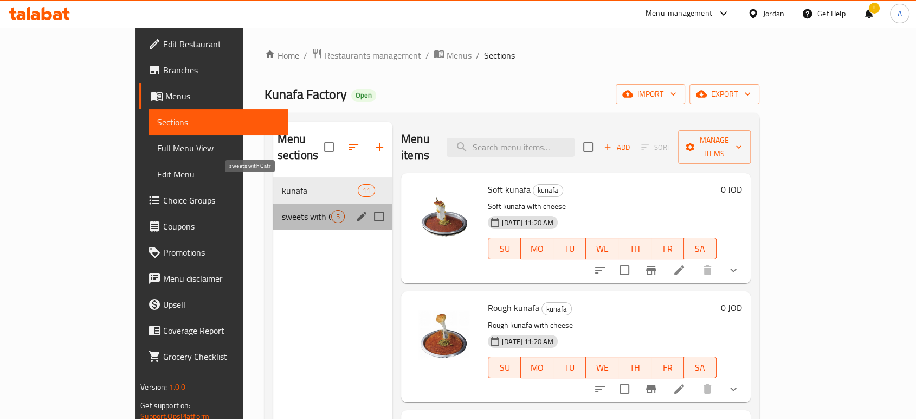
click at [282, 210] on span "sweets with Qatr" at bounding box center [306, 216] width 49 height 13
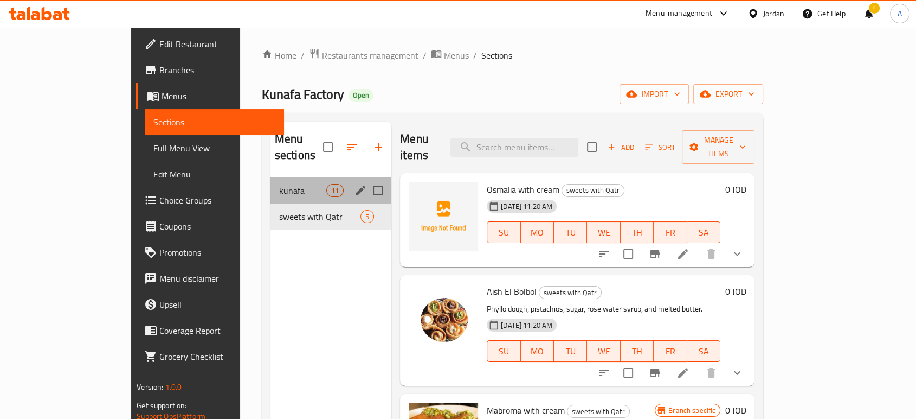
click at [271, 177] on div "kunafa 11" at bounding box center [331, 190] width 121 height 26
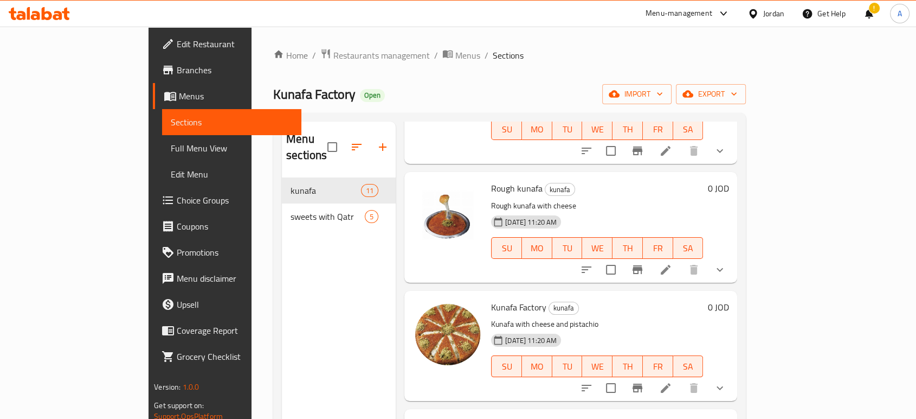
scroll to position [120, 0]
click at [672, 380] on icon at bounding box center [665, 386] width 13 height 13
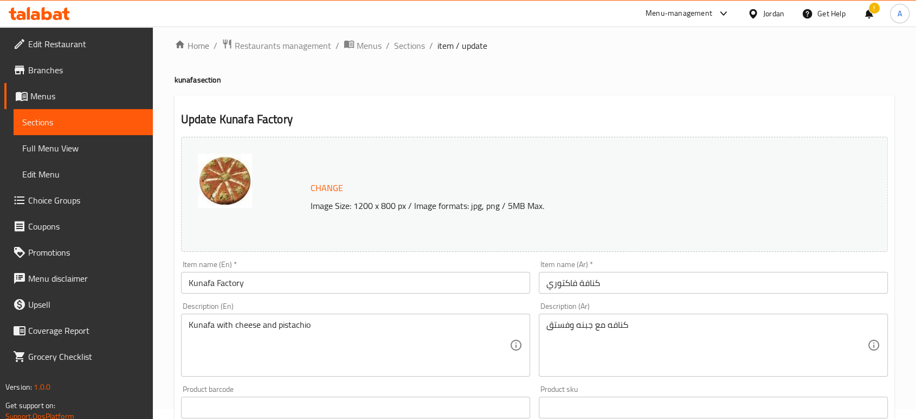
scroll to position [418, 0]
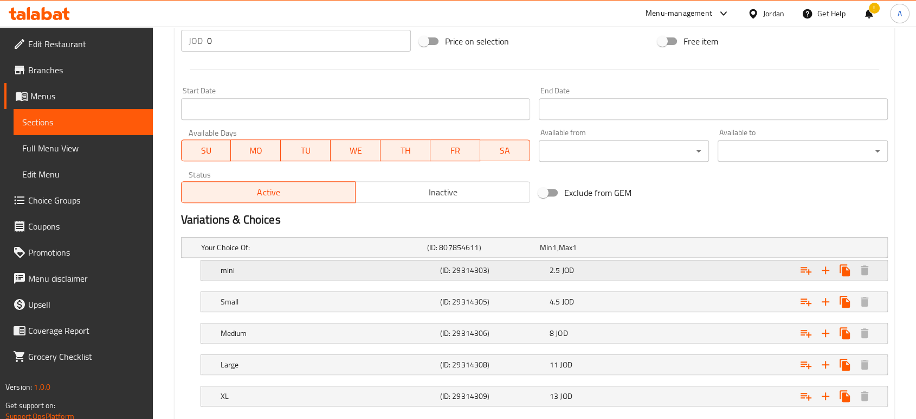
click at [574, 242] on div "2.5 JOD" at bounding box center [594, 247] width 108 height 11
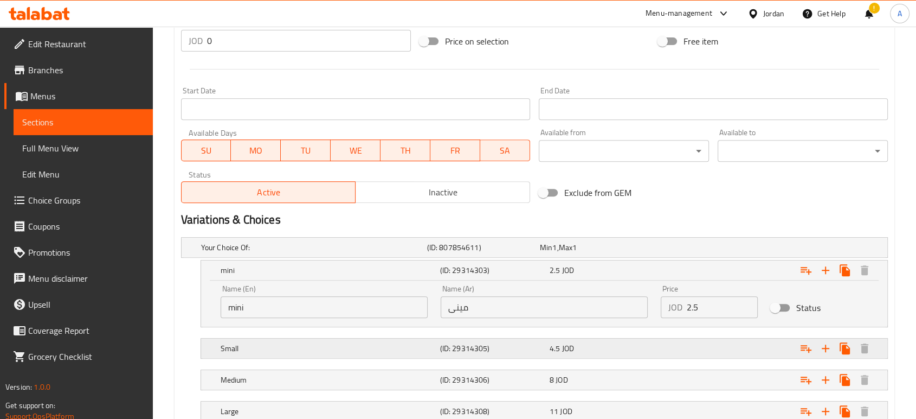
click at [358, 253] on h5 "Small" at bounding box center [312, 247] width 222 height 11
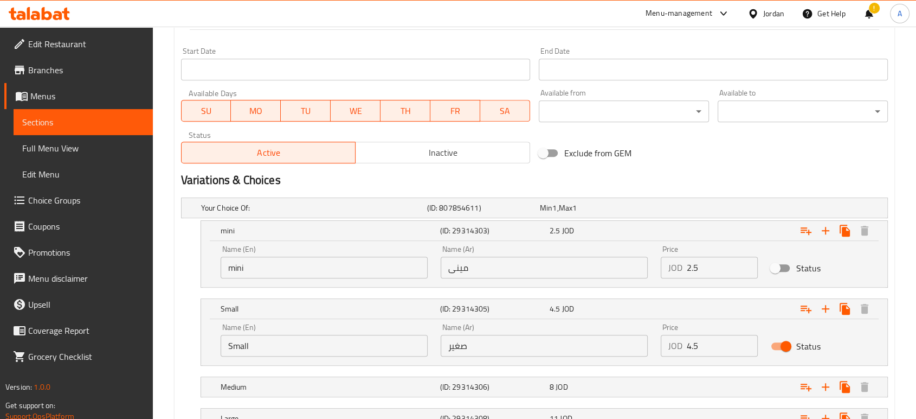
scroll to position [478, 0]
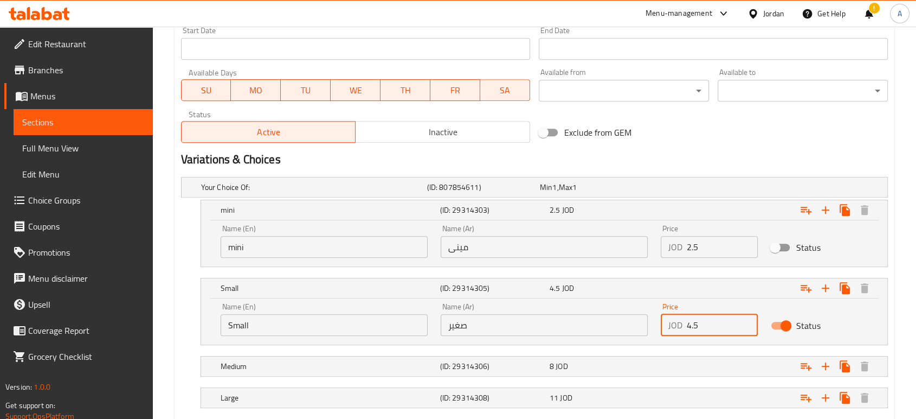
click at [697, 314] on input "4.5" at bounding box center [722, 325] width 71 height 22
drag, startPoint x: 680, startPoint y: 271, endPoint x: 642, endPoint y: 266, distance: 38.3
click at [658, 296] on div "Price JOD 4.5 Price" at bounding box center [710, 319] width 110 height 46
type input "5"
click at [633, 195] on div "8 JOD" at bounding box center [594, 187] width 113 height 15
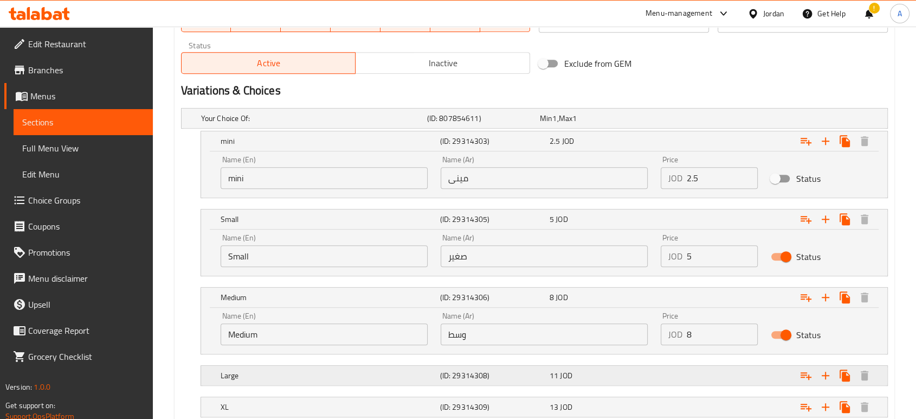
scroll to position [551, 0]
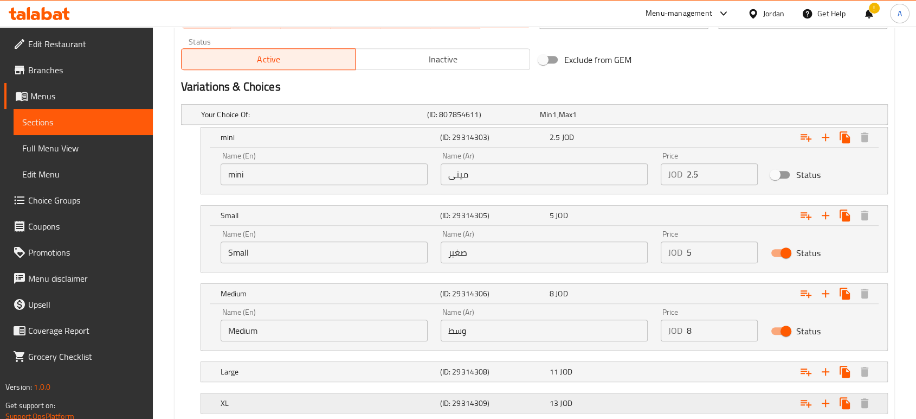
click at [587, 126] on div "XL (ID: 29314309) 13 JOD" at bounding box center [538, 114] width 678 height 24
drag, startPoint x: 698, startPoint y: 369, endPoint x: 638, endPoint y: 365, distance: 60.9
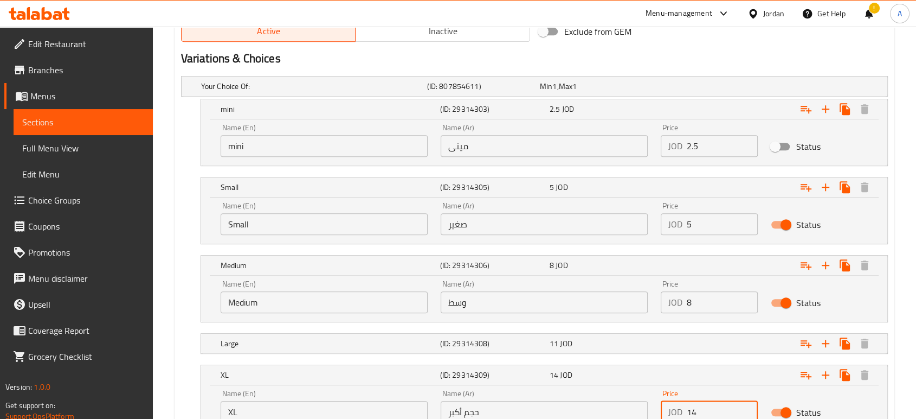
scroll to position [594, 0]
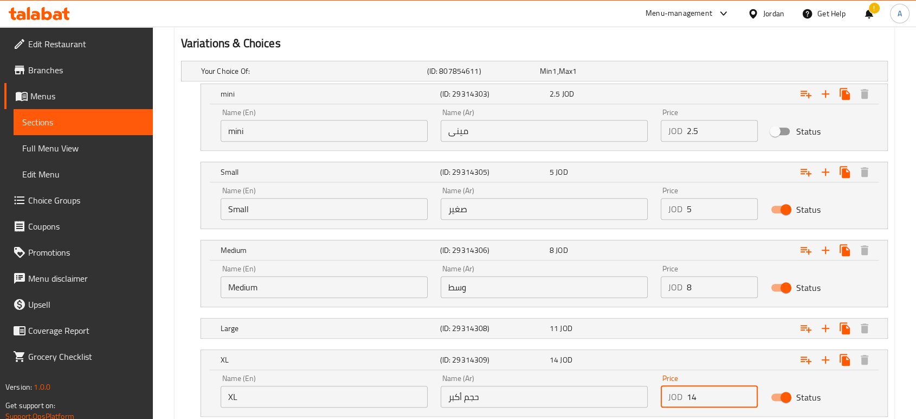
type input "14"
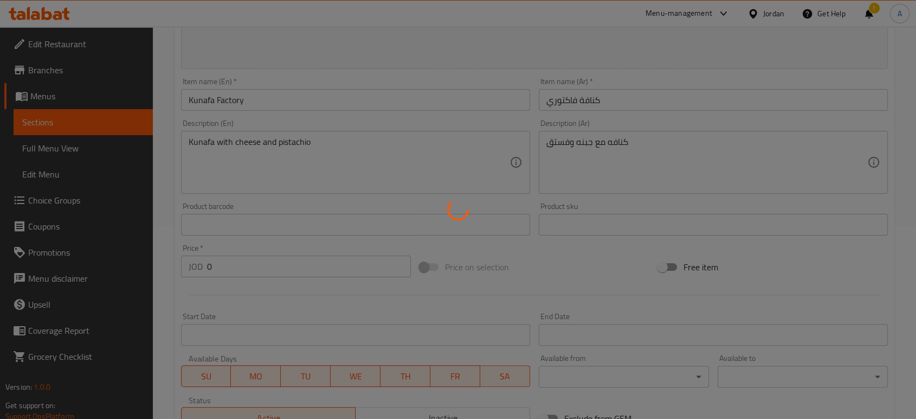
scroll to position [0, 0]
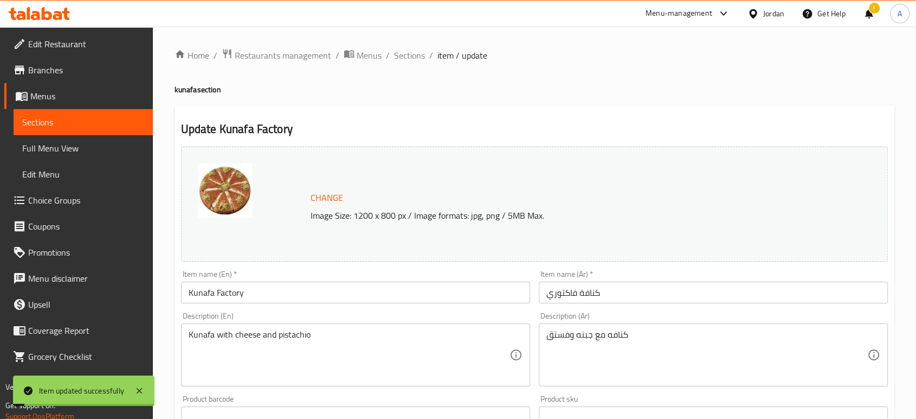
click at [248, 59] on span "Restaurants management" at bounding box center [283, 55] width 97 height 13
